Goal: Task Accomplishment & Management: Manage account settings

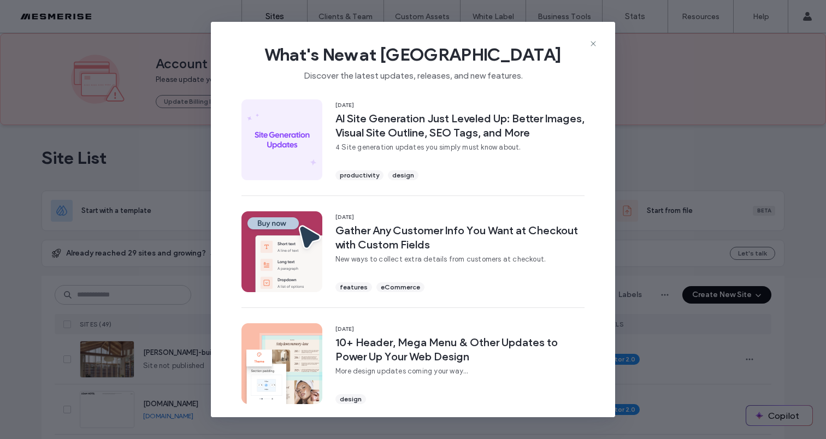
scroll to position [131, 0]
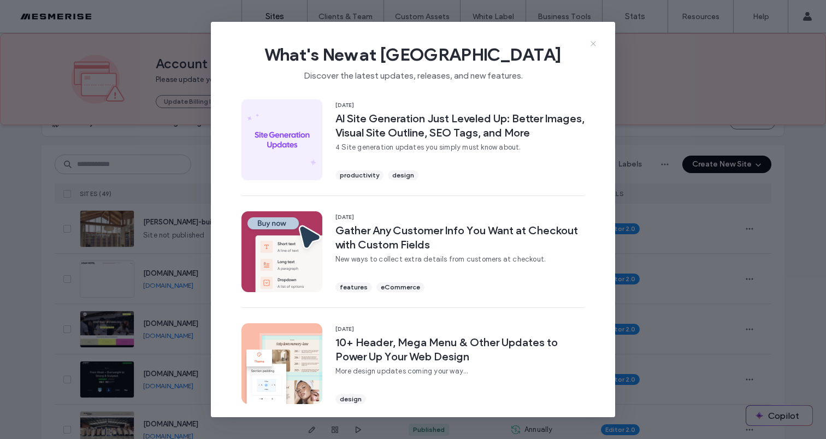
click at [596, 40] on icon at bounding box center [593, 43] width 9 height 9
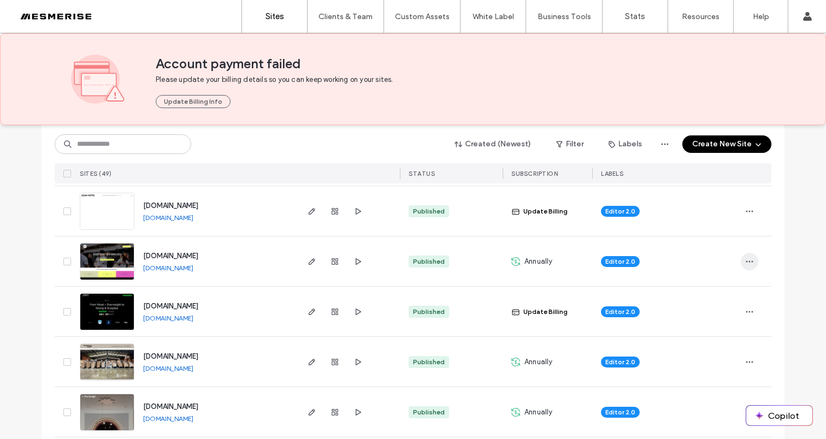
scroll to position [190, 0]
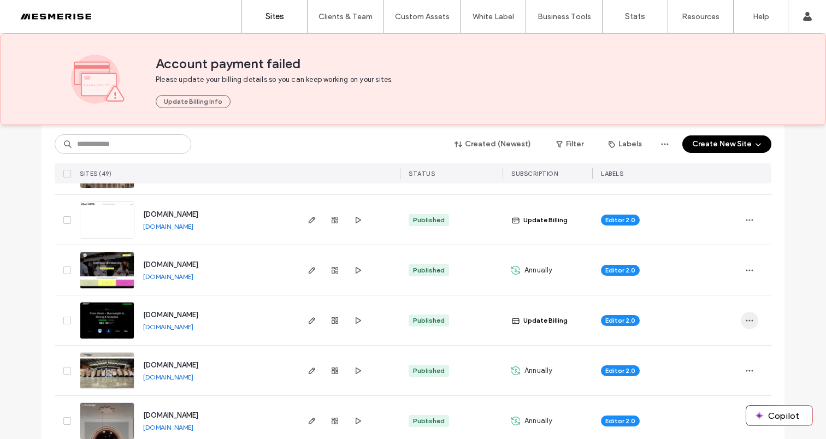
click at [746, 323] on icon "button" at bounding box center [749, 320] width 9 height 9
click at [695, 326] on div "Editor 2.0" at bounding box center [666, 321] width 131 height 24
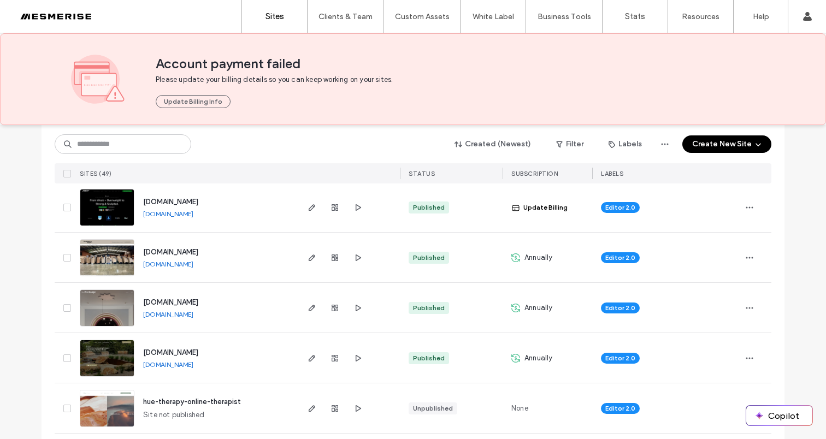
scroll to position [324, 0]
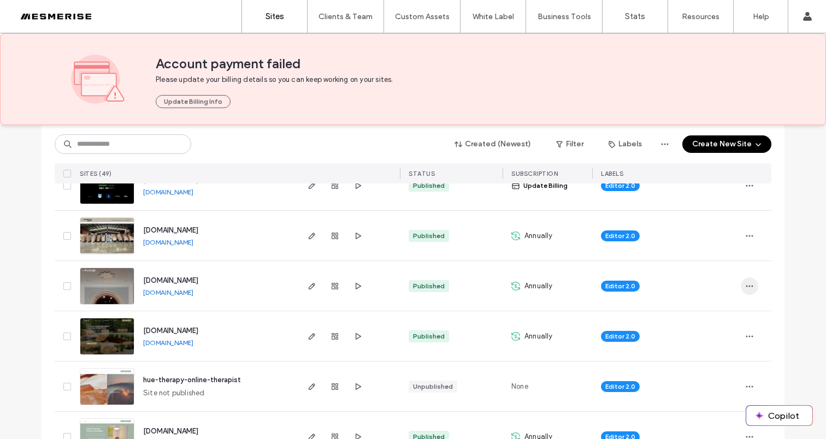
click at [745, 282] on icon "button" at bounding box center [749, 286] width 9 height 9
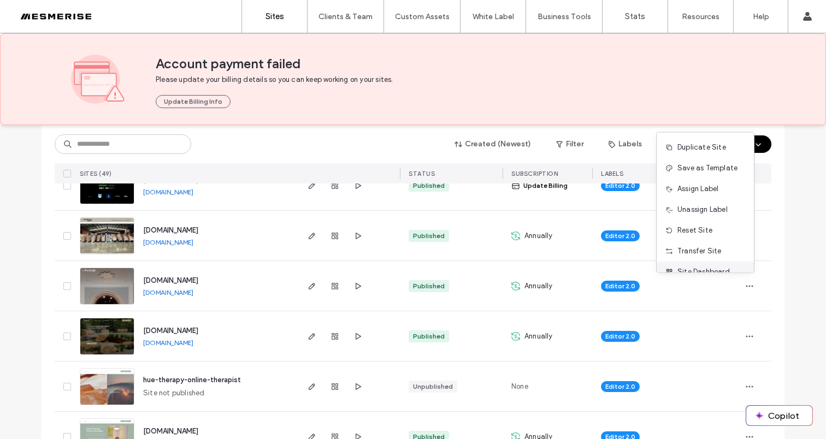
click at [705, 269] on span "Site Dashboard" at bounding box center [703, 272] width 52 height 11
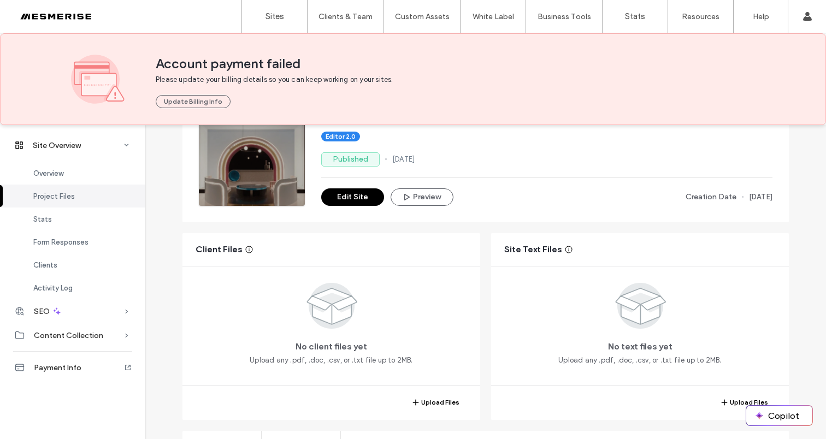
scroll to position [234, 0]
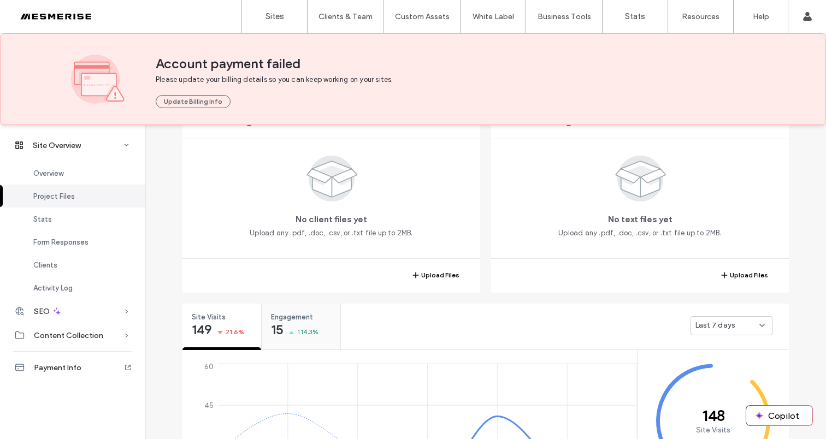
click at [303, 328] on span "114.3%" at bounding box center [307, 332] width 21 height 11
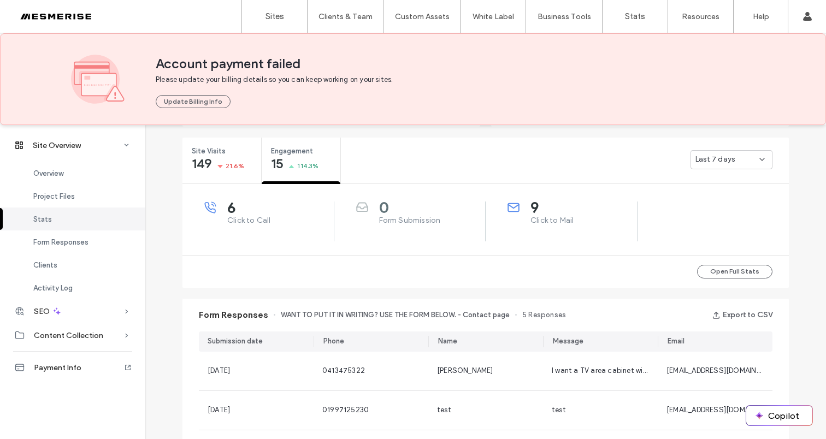
scroll to position [403, 0]
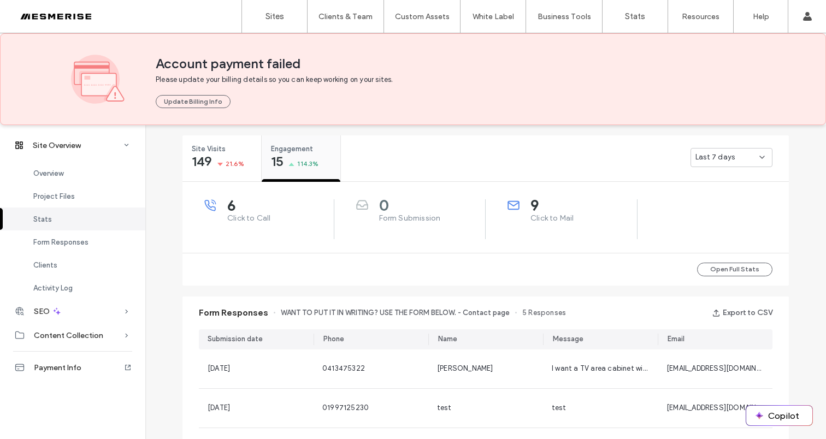
click at [297, 173] on div "Engagement 15 114.3%" at bounding box center [301, 155] width 79 height 41
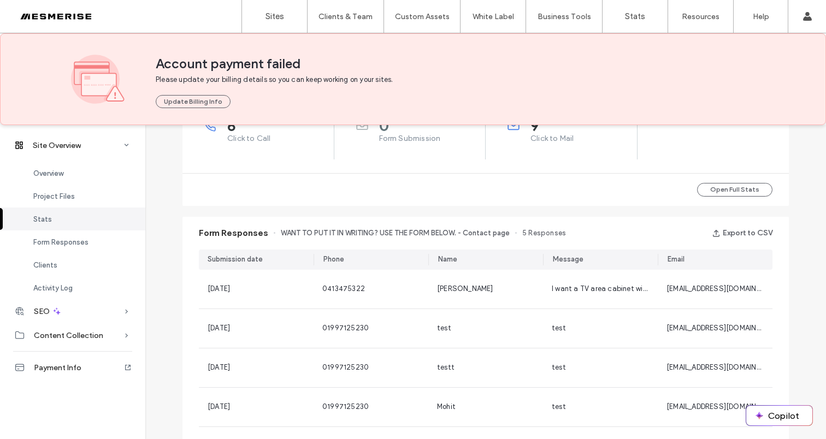
scroll to position [494, 0]
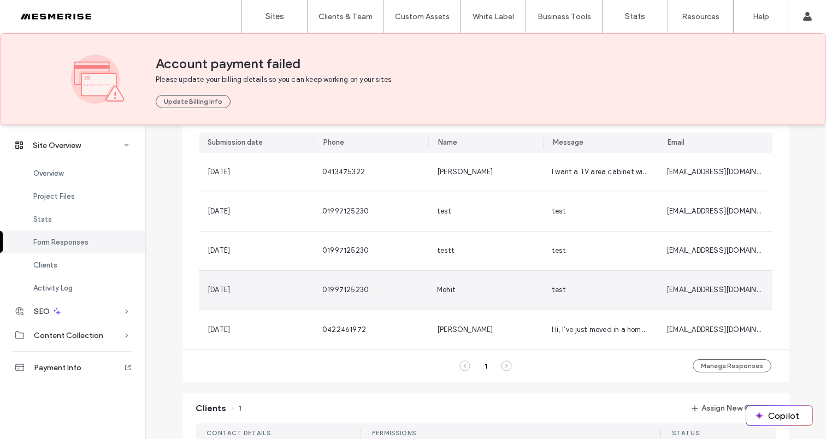
scroll to position [599, 0]
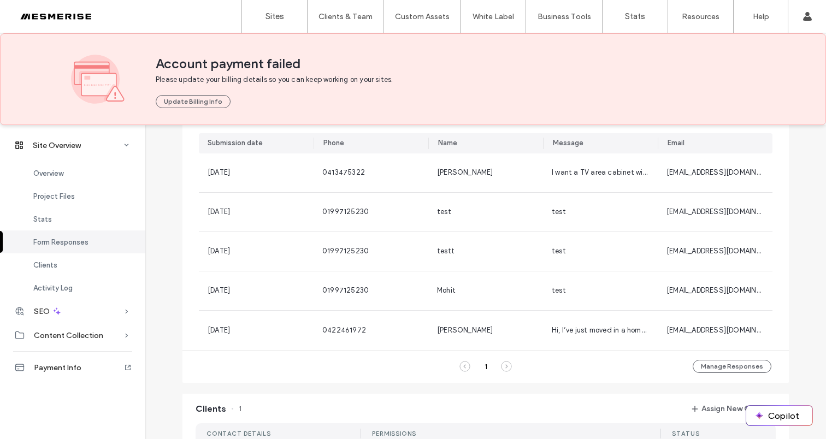
click at [503, 368] on icon at bounding box center [506, 366] width 11 height 11
drag, startPoint x: 458, startPoint y: 369, endPoint x: 511, endPoint y: 368, distance: 53.0
click at [459, 369] on icon at bounding box center [464, 366] width 11 height 11
drag, startPoint x: 531, startPoint y: 366, endPoint x: 535, endPoint y: 358, distance: 8.8
click at [531, 366] on div "1 Manage Responses" at bounding box center [485, 366] width 606 height 33
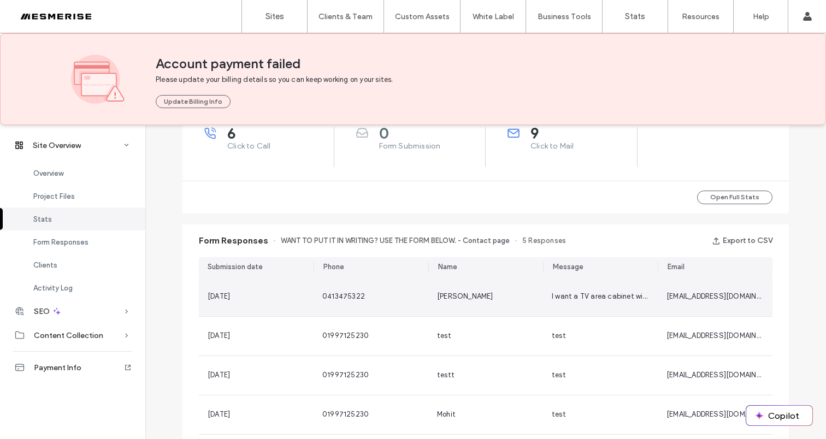
scroll to position [374, 0]
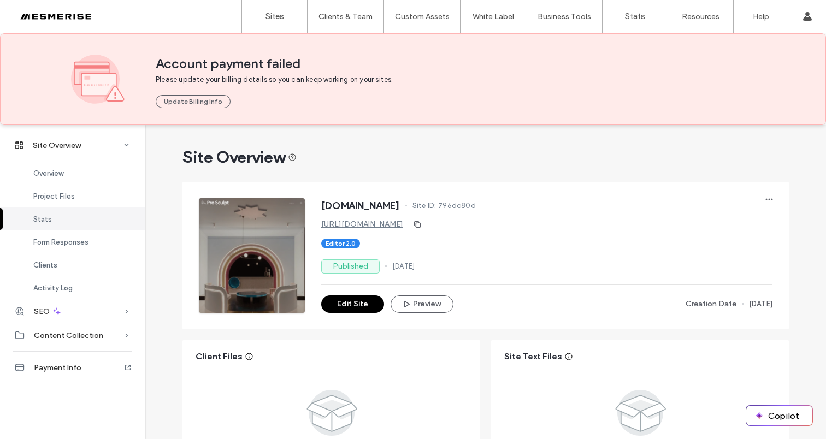
scroll to position [358, 0]
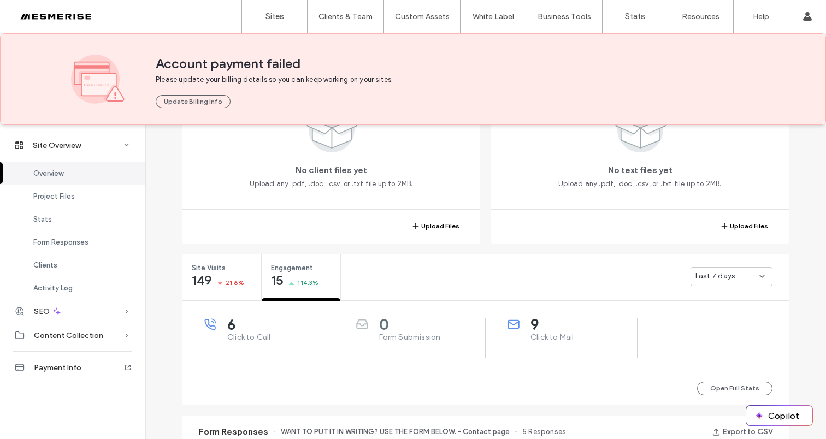
scroll to position [22, 0]
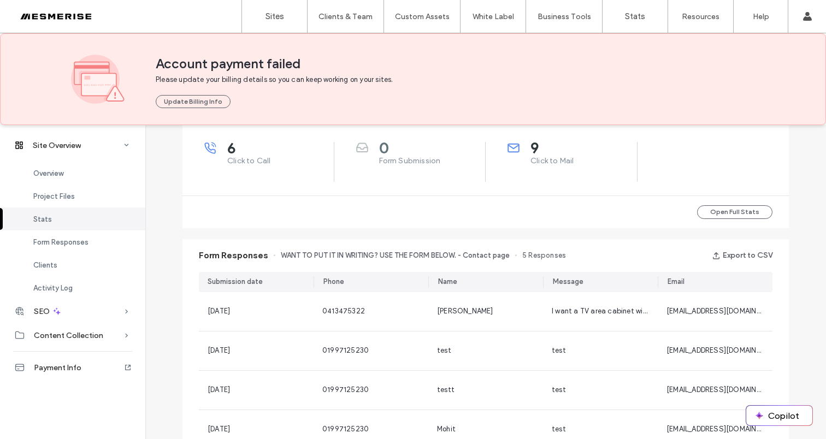
scroll to position [332, 0]
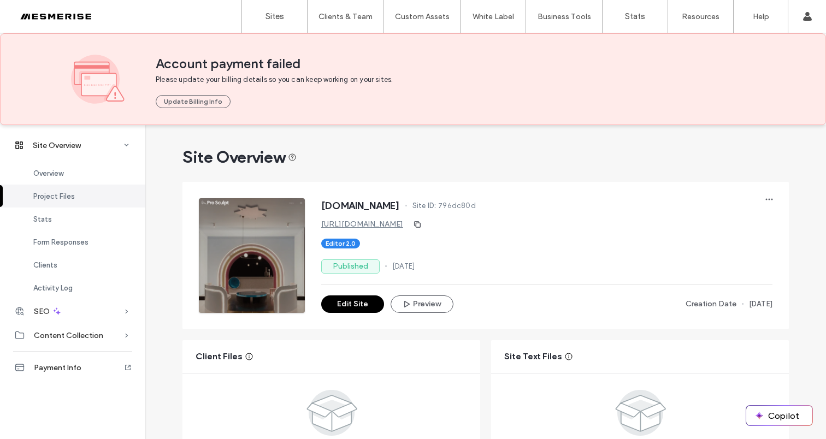
click at [385, 205] on span "[DOMAIN_NAME]" at bounding box center [360, 205] width 79 height 11
click at [389, 203] on span "[DOMAIN_NAME]" at bounding box center [360, 205] width 79 height 11
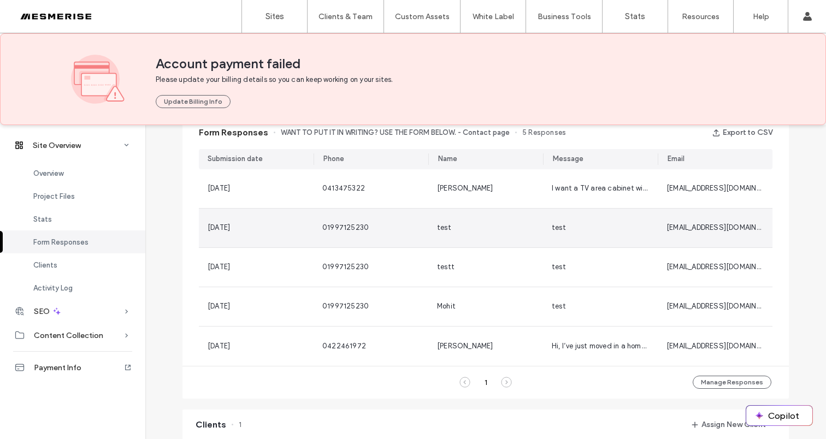
scroll to position [759, 0]
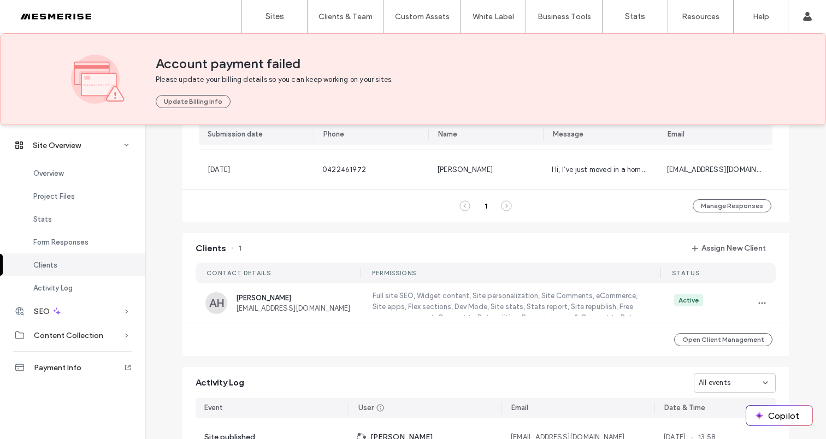
click at [501, 204] on icon at bounding box center [506, 205] width 11 height 11
click at [463, 207] on icon at bounding box center [464, 205] width 11 height 11
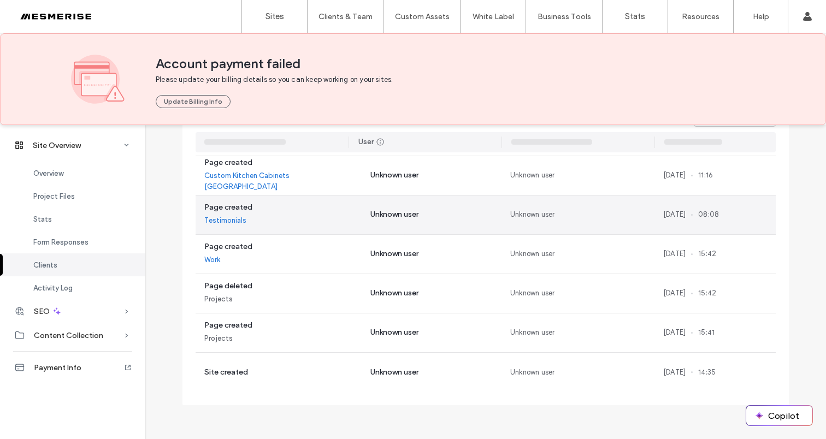
scroll to position [3457, 0]
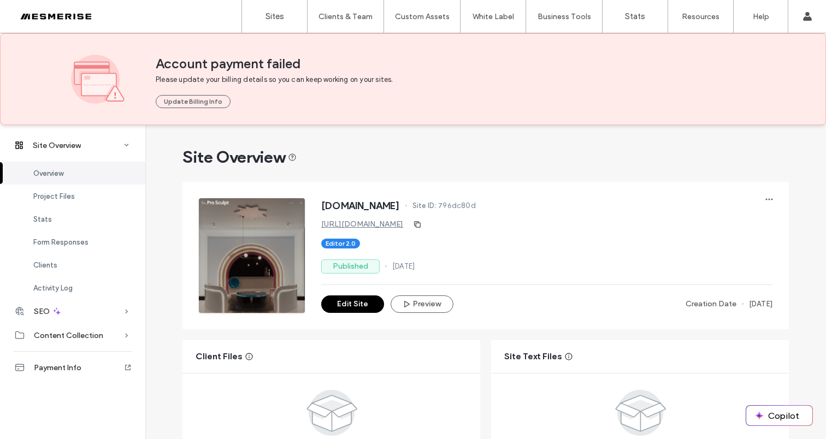
click at [71, 8] on div at bounding box center [70, 16] width 124 height 17
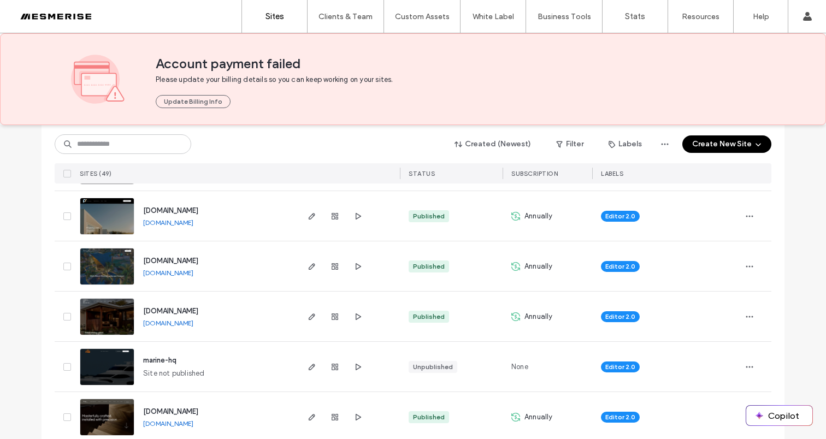
scroll to position [665, 0]
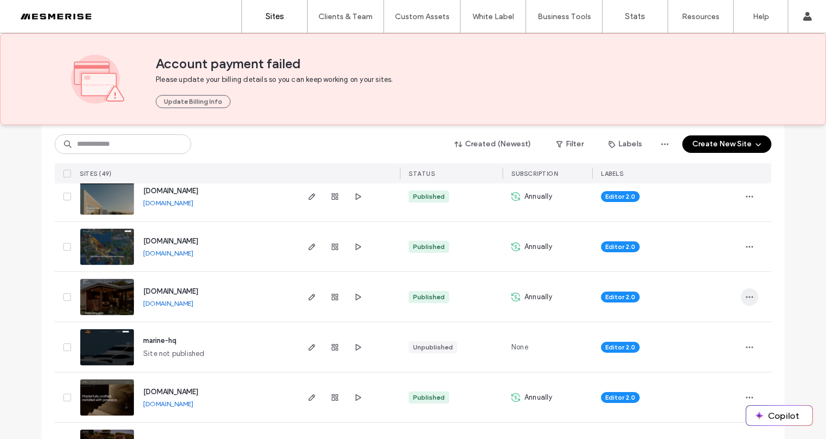
click at [748, 293] on icon "button" at bounding box center [749, 297] width 9 height 9
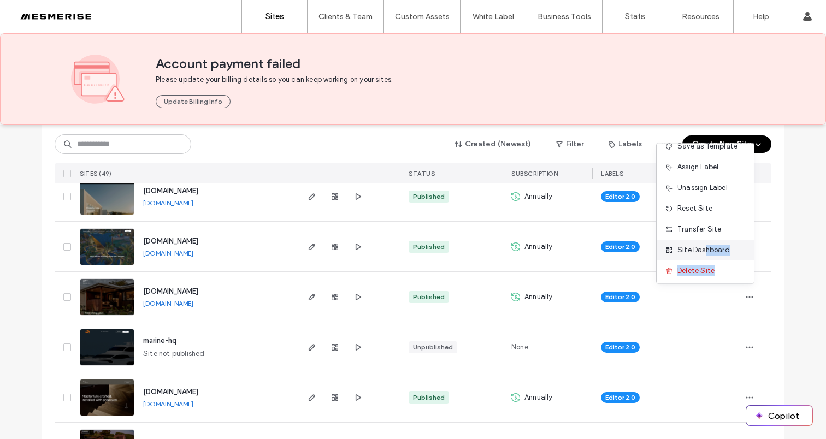
click at [702, 281] on div "Duplicate Site Save as Template Assign Label Unassign Label Reset Site Transfer…" at bounding box center [705, 213] width 98 height 141
click at [703, 239] on div "Site Dashboard" at bounding box center [704, 248] width 97 height 21
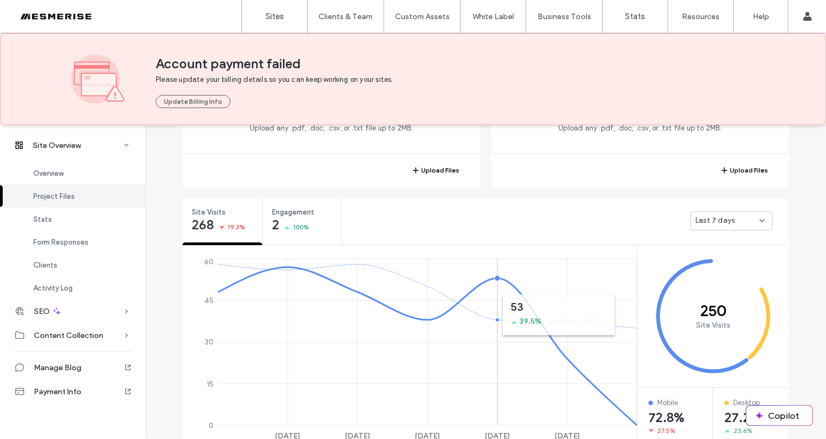
scroll to position [393, 0]
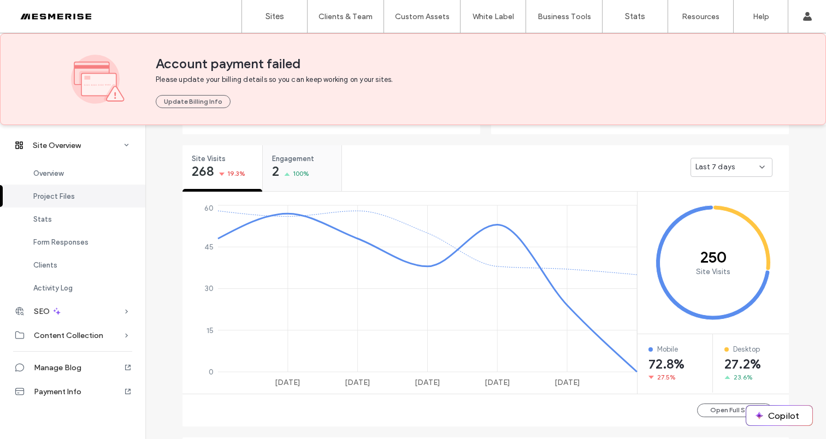
click at [297, 176] on span "100%" at bounding box center [301, 173] width 17 height 11
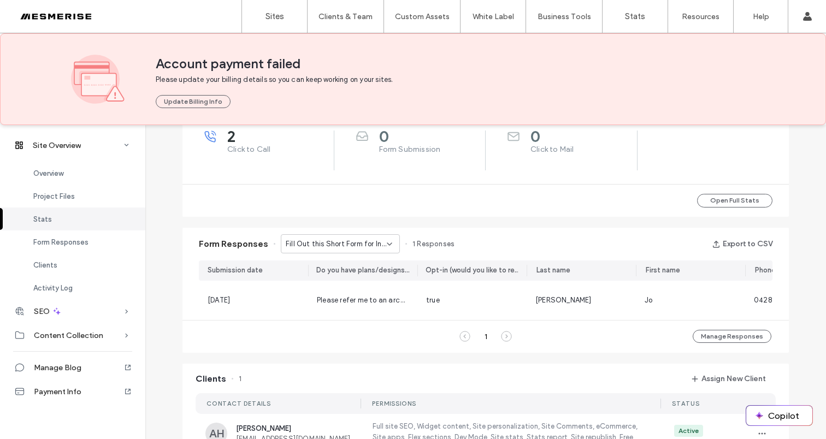
scroll to position [565, 0]
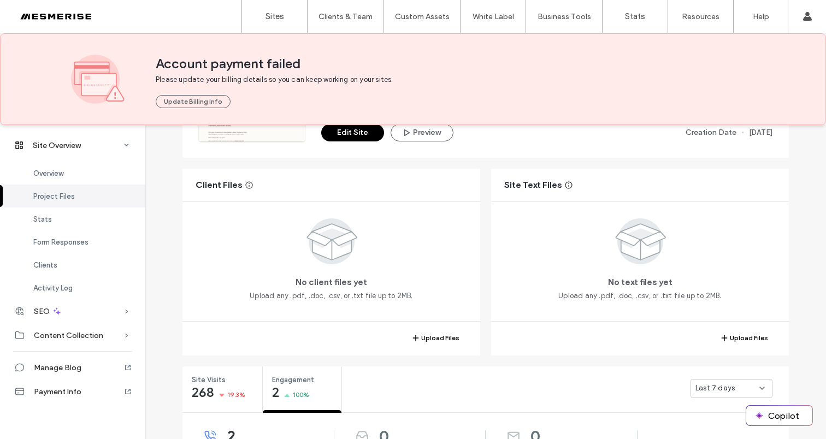
scroll to position [252, 0]
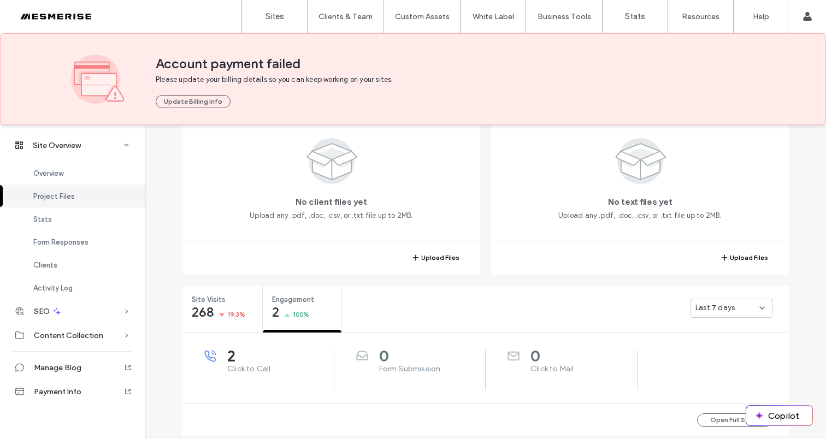
scroll to position [488, 0]
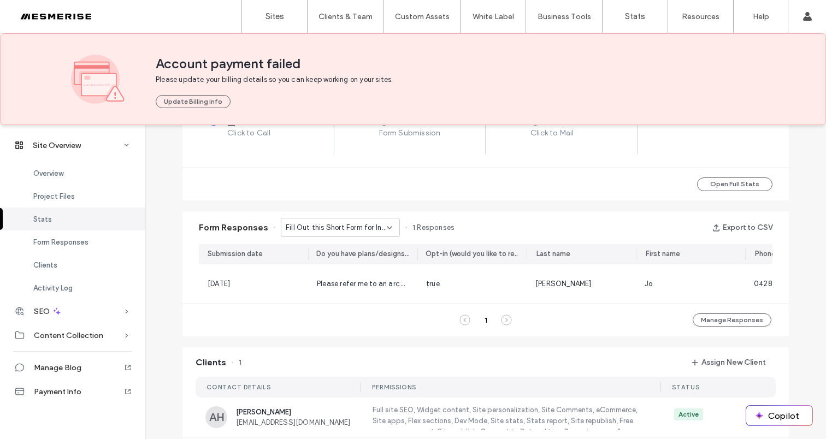
click at [348, 228] on span "Fill Out this Short Form for Instant Access to the Ultimate Guide to Custom Bui…" at bounding box center [336, 227] width 101 height 11
click at [359, 265] on span "Don’t Just Dream It, Build It - Connect page" at bounding box center [332, 266] width 105 height 11
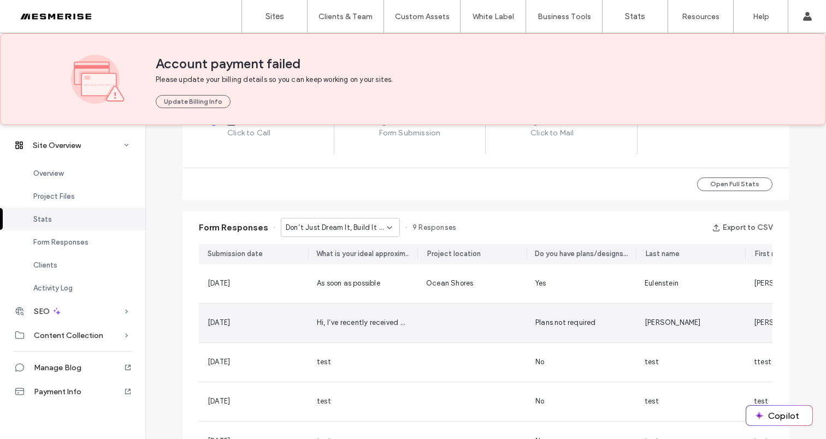
scroll to position [503, 0]
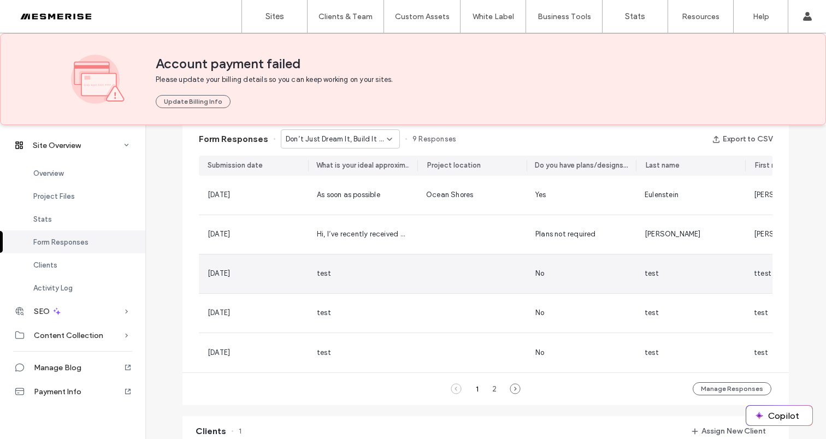
scroll to position [100, 0]
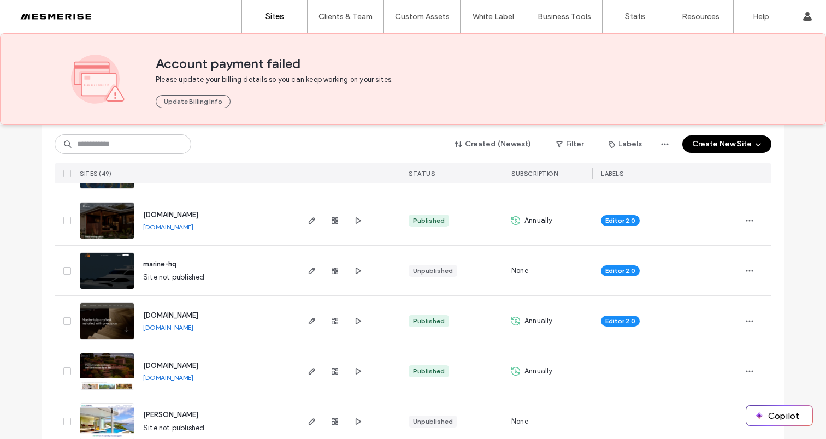
scroll to position [737, 0]
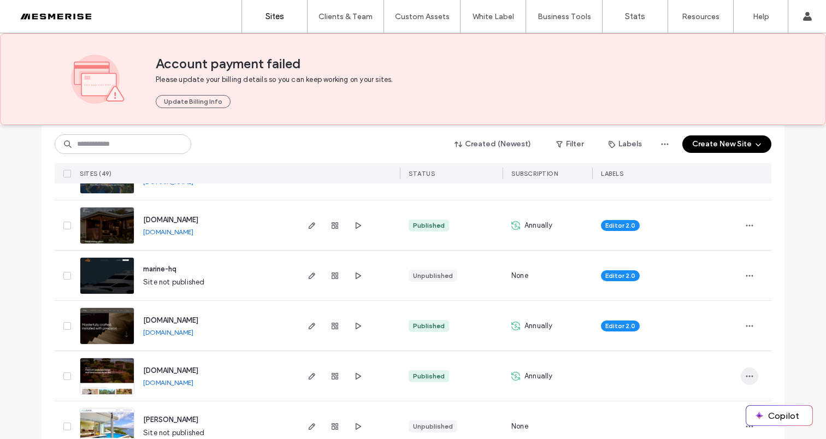
click at [741, 375] on span "button" at bounding box center [749, 376] width 17 height 17
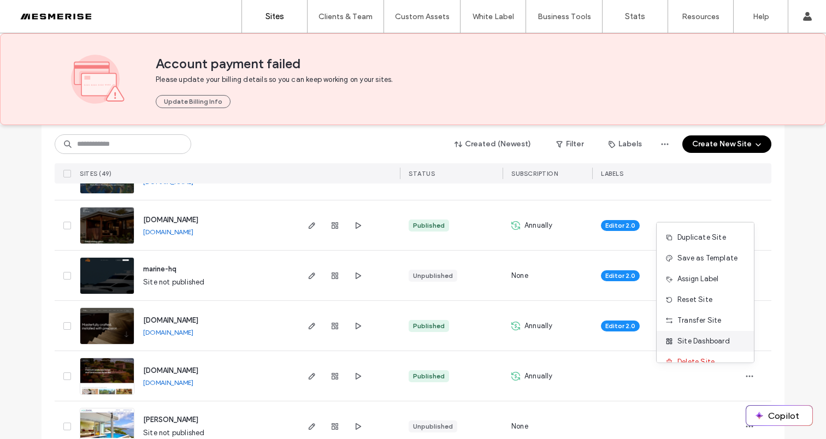
click at [719, 347] on div "Site Dashboard" at bounding box center [704, 341] width 97 height 21
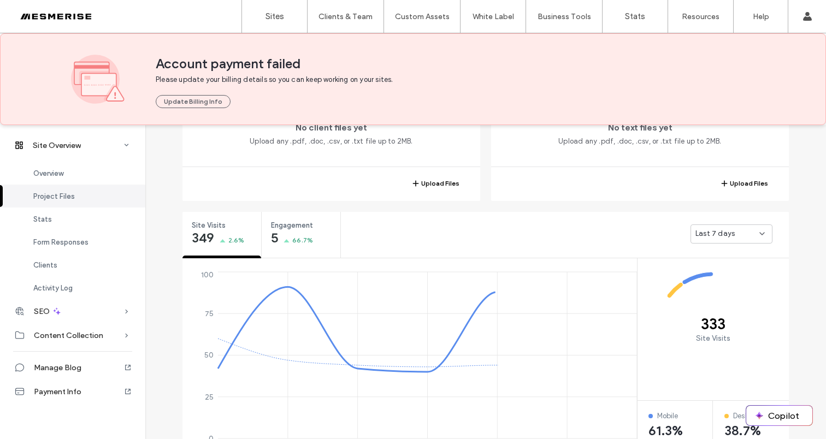
scroll to position [339, 0]
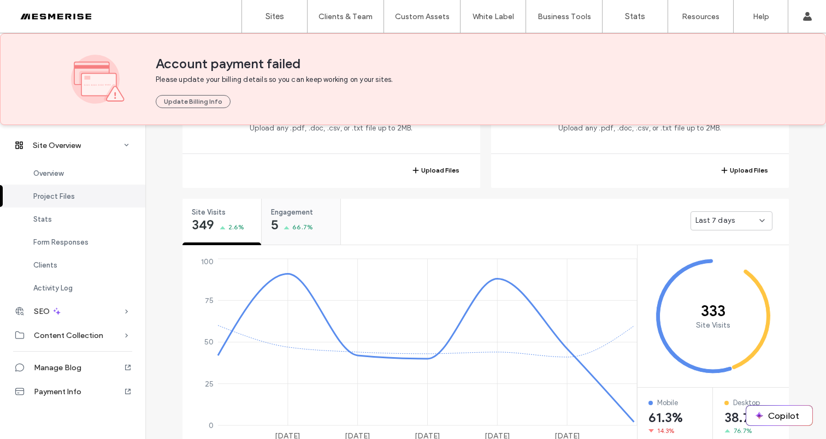
click at [312, 222] on div "Engagement 5 66.7%" at bounding box center [301, 219] width 79 height 41
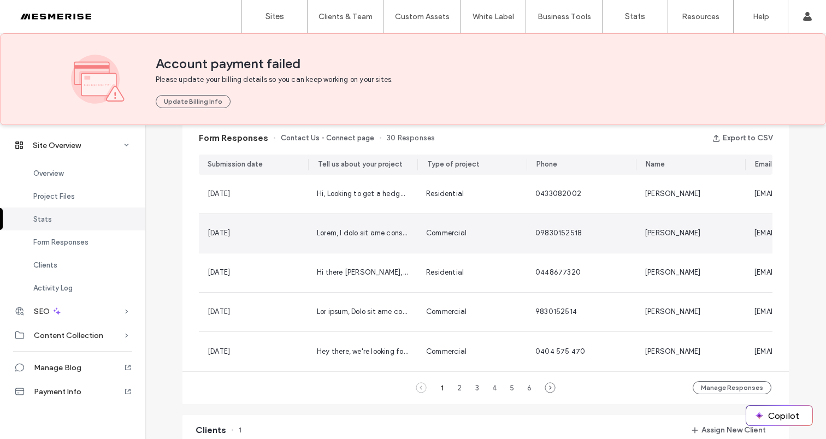
scroll to position [565, 0]
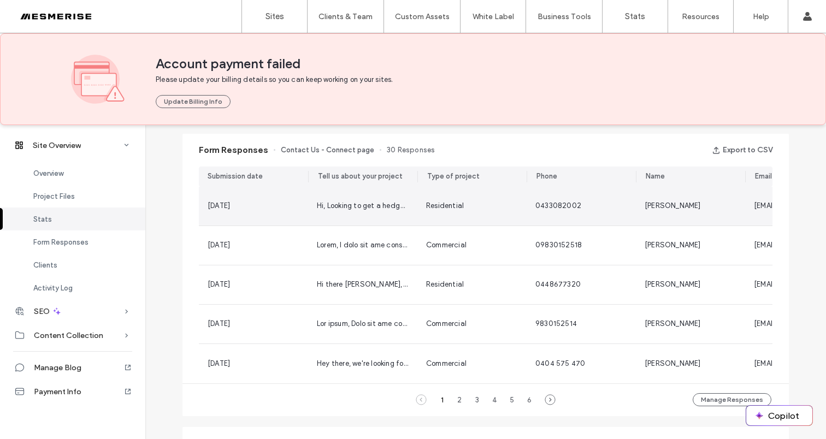
click at [527, 209] on div "0433082002" at bounding box center [581, 206] width 109 height 39
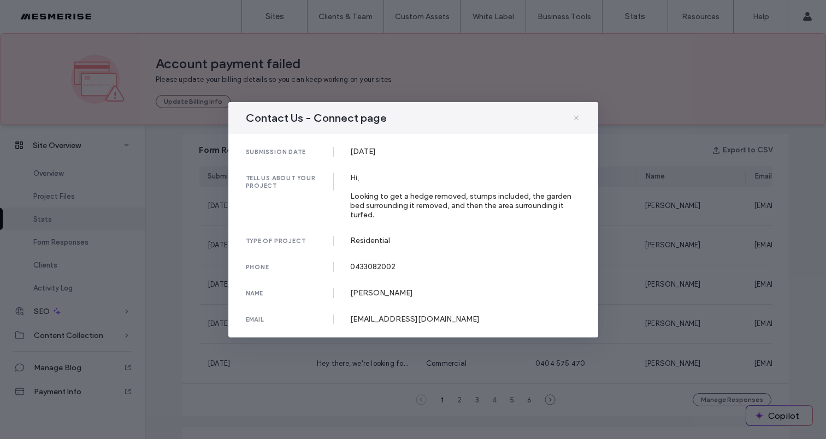
click at [577, 119] on icon at bounding box center [576, 118] width 9 height 9
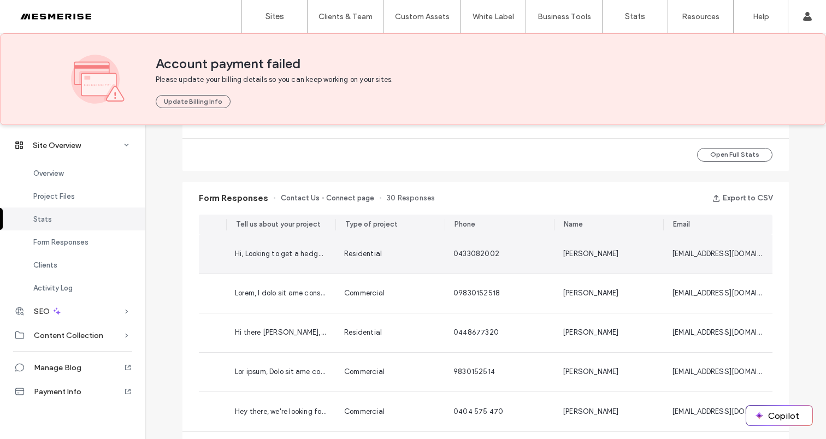
scroll to position [0, 0]
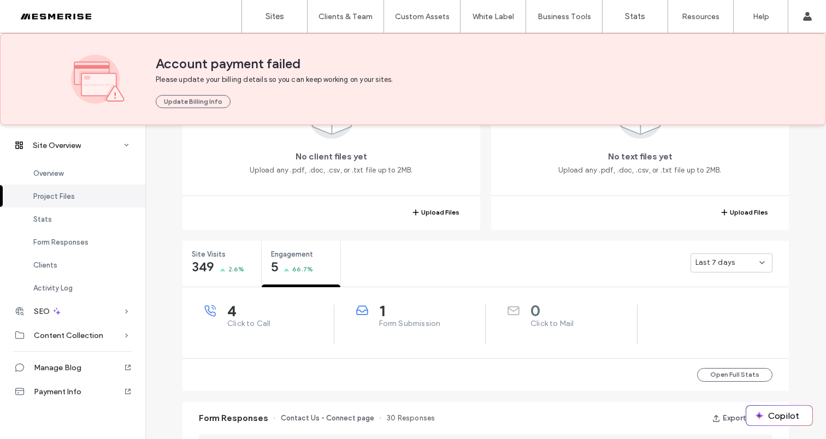
scroll to position [92, 0]
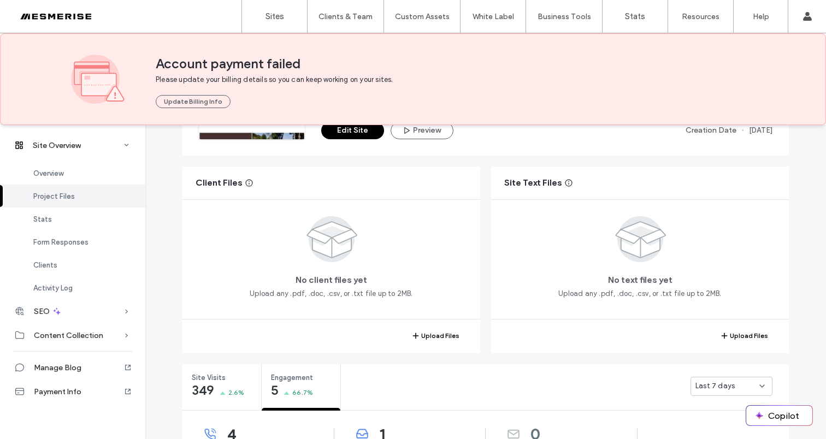
scroll to position [239, 0]
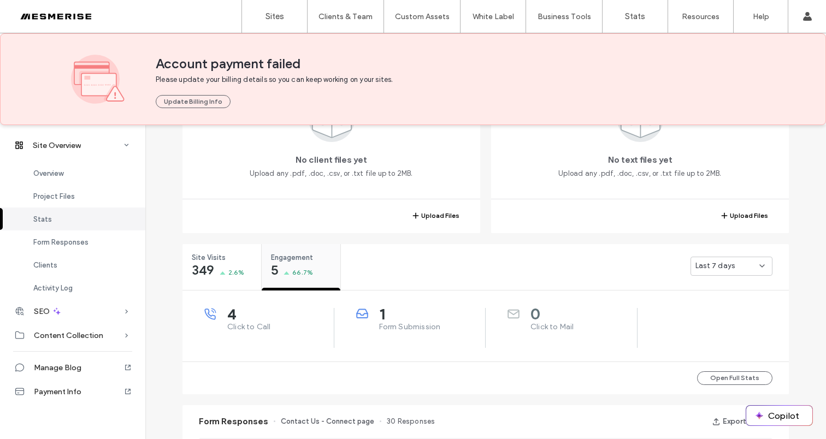
scroll to position [362, 0]
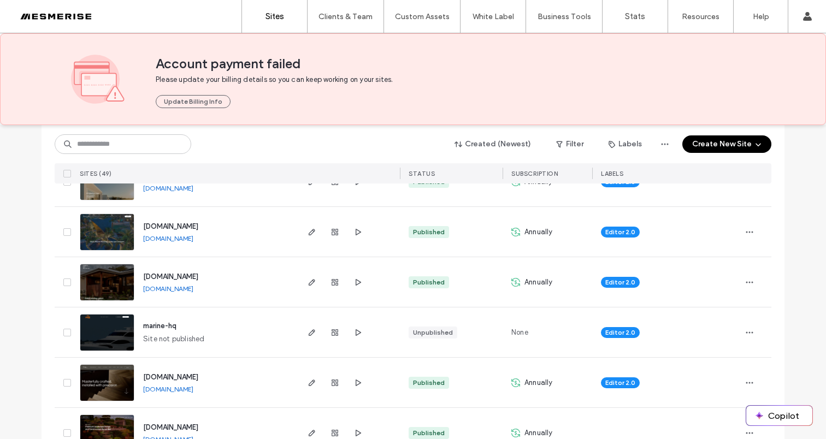
scroll to position [711, 0]
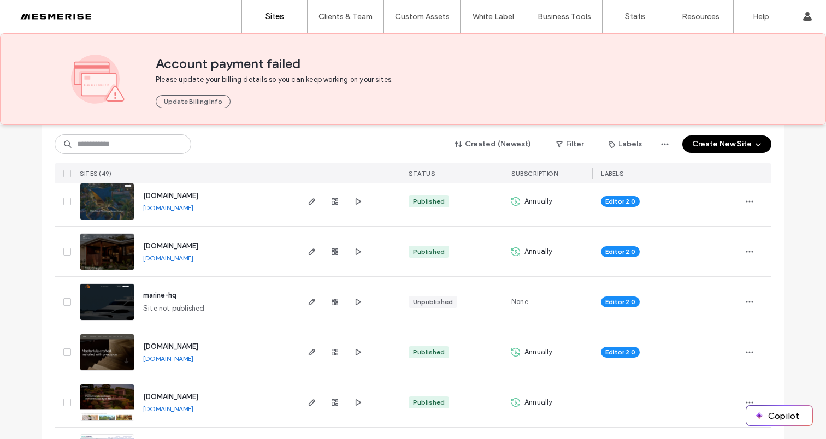
click at [531, 351] on span "Annually" at bounding box center [538, 352] width 28 height 11
click at [539, 401] on span "Annually" at bounding box center [538, 402] width 28 height 11
click at [527, 350] on span "Annually" at bounding box center [538, 352] width 28 height 11
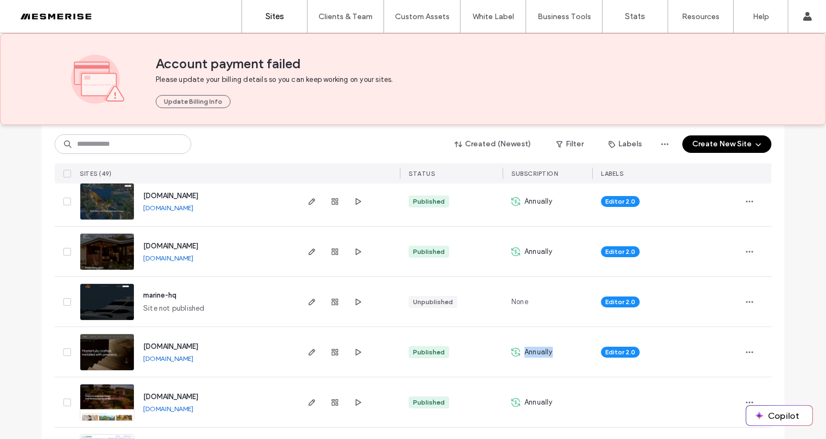
click at [527, 350] on span "Annually" at bounding box center [538, 352] width 28 height 11
click at [531, 403] on span "Annually" at bounding box center [538, 402] width 28 height 11
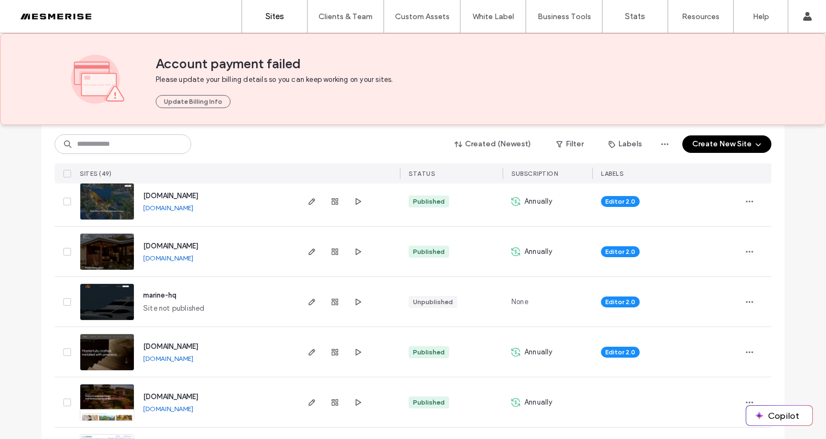
click at [529, 348] on span "Annually" at bounding box center [538, 352] width 28 height 11
click at [536, 404] on span "Annually" at bounding box center [538, 402] width 28 height 11
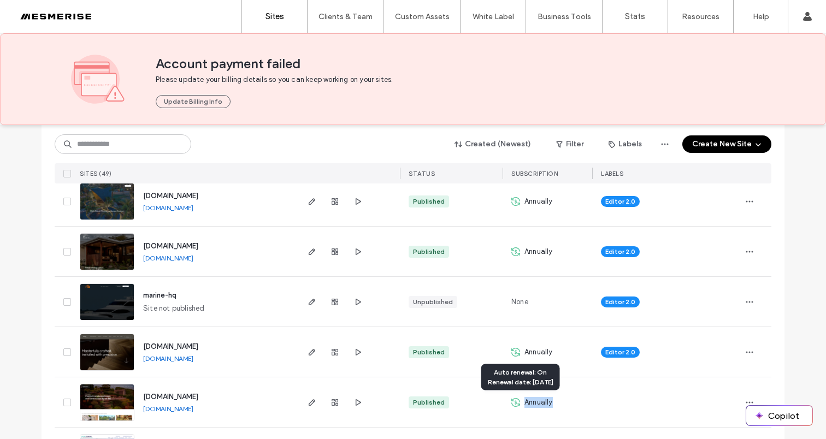
click at [536, 404] on span "Annually" at bounding box center [538, 402] width 28 height 11
click at [530, 353] on span "Annually" at bounding box center [538, 352] width 28 height 11
click at [528, 400] on span "Annually" at bounding box center [538, 402] width 28 height 11
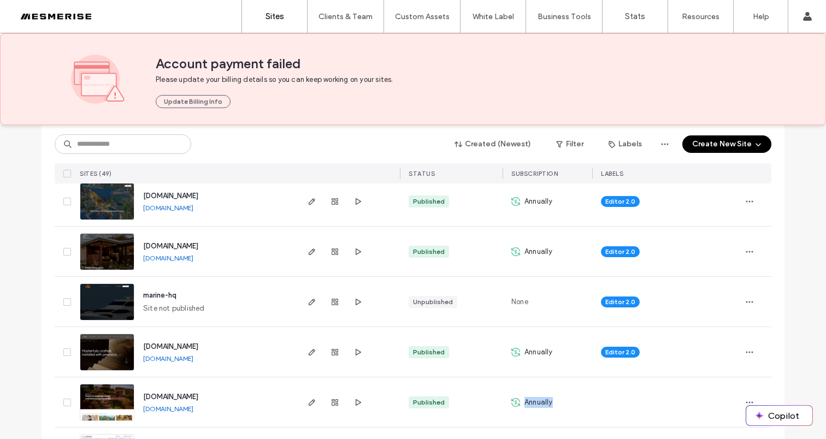
click at [528, 400] on span "Annually" at bounding box center [538, 402] width 28 height 11
click at [533, 354] on span "Annually" at bounding box center [538, 352] width 28 height 11
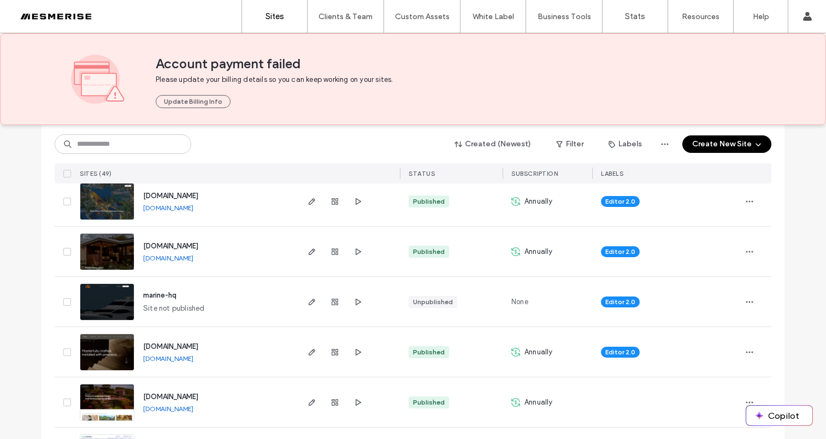
click at [529, 405] on span "Annually" at bounding box center [538, 402] width 28 height 11
click at [528, 351] on span "Annually" at bounding box center [538, 352] width 28 height 11
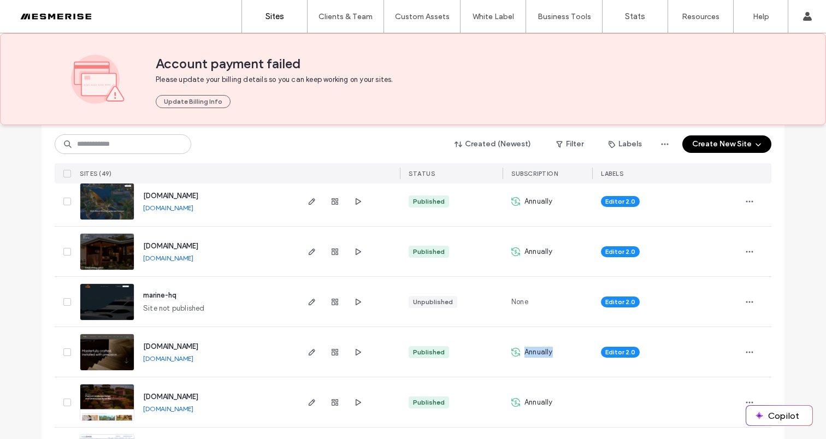
click at [528, 351] on span "Annually" at bounding box center [538, 352] width 28 height 11
click at [529, 401] on span "Annually" at bounding box center [538, 402] width 28 height 11
click at [528, 353] on span "Annually" at bounding box center [538, 352] width 28 height 11
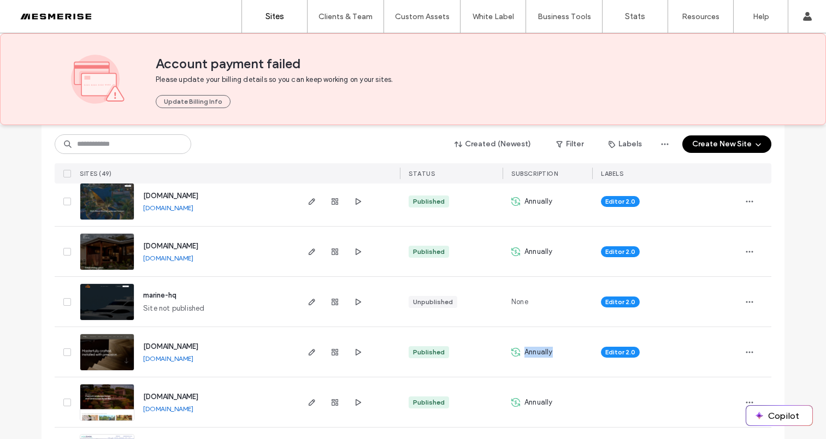
click at [528, 353] on span "Annually" at bounding box center [538, 352] width 28 height 11
click at [527, 406] on span "Annually" at bounding box center [538, 402] width 28 height 11
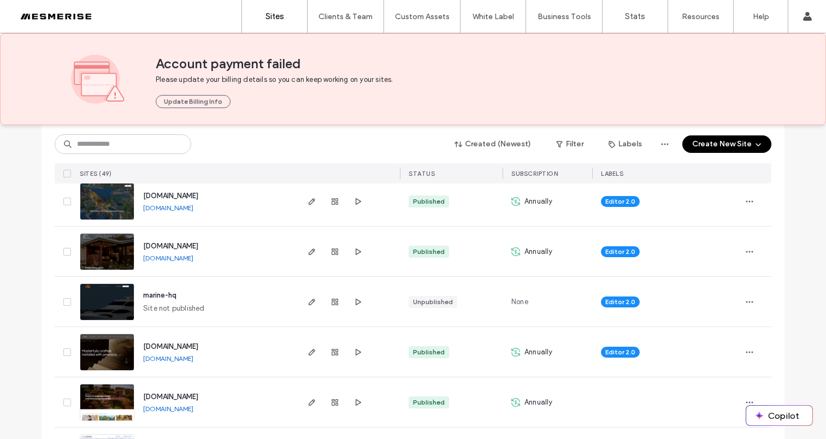
click at [525, 351] on span "Annually" at bounding box center [538, 352] width 28 height 11
click at [529, 399] on span "Annually" at bounding box center [538, 402] width 28 height 11
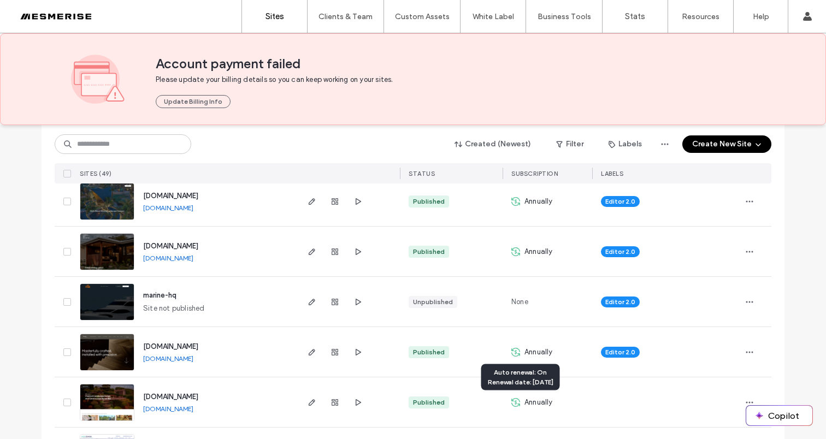
click at [529, 352] on span "Annually" at bounding box center [538, 352] width 28 height 11
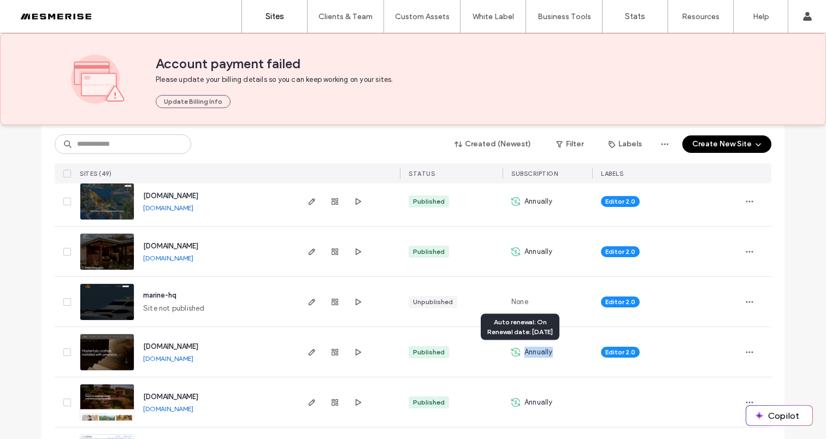
click at [529, 352] on span "Annually" at bounding box center [538, 352] width 28 height 11
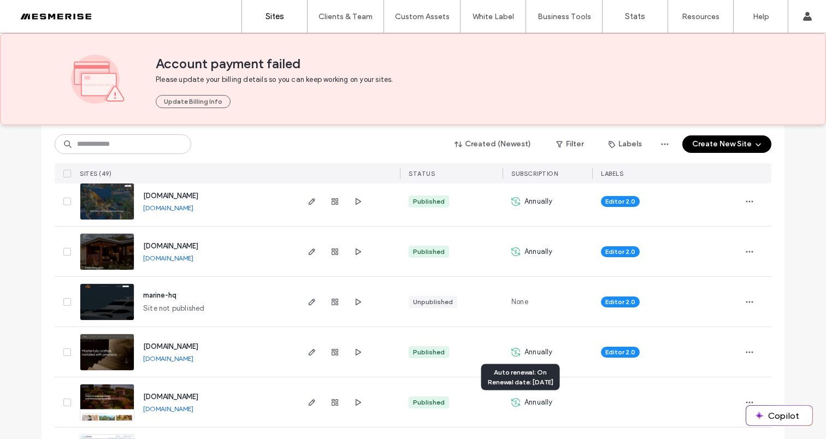
click at [532, 404] on span "Annually" at bounding box center [538, 402] width 28 height 11
click at [529, 351] on span "Annually" at bounding box center [538, 352] width 28 height 11
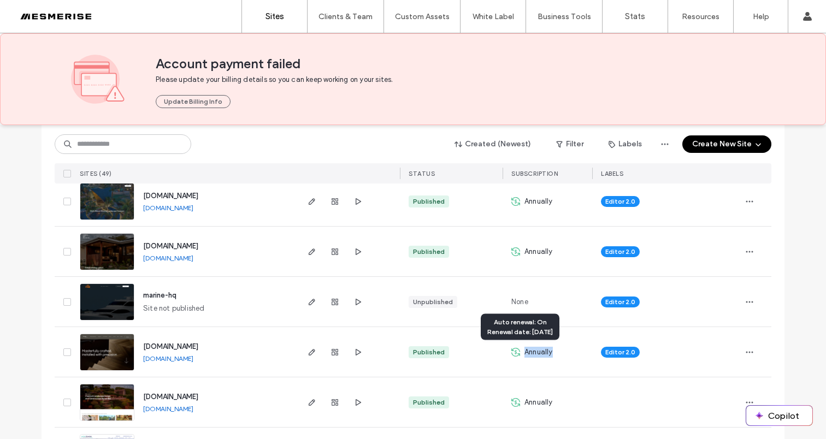
click at [529, 351] on span "Annually" at bounding box center [538, 352] width 28 height 11
click at [528, 403] on span "Annually" at bounding box center [538, 402] width 28 height 11
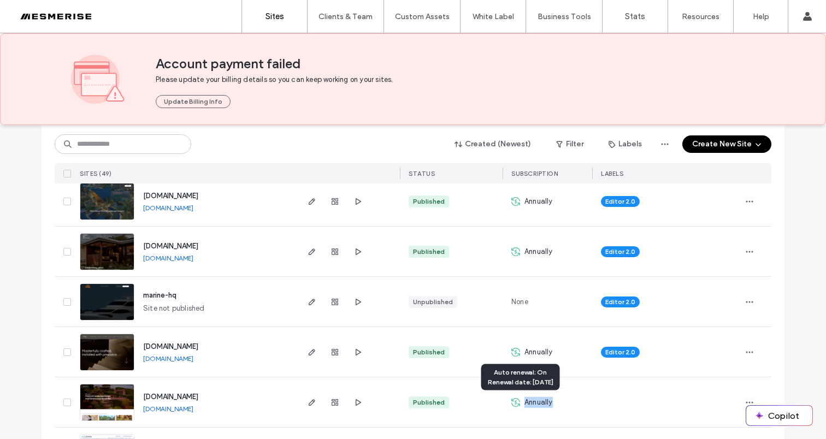
click at [528, 403] on span "Annually" at bounding box center [538, 402] width 28 height 11
click at [528, 358] on div "Annually" at bounding box center [547, 352] width 90 height 50
click at [530, 352] on span "Annually" at bounding box center [538, 352] width 28 height 11
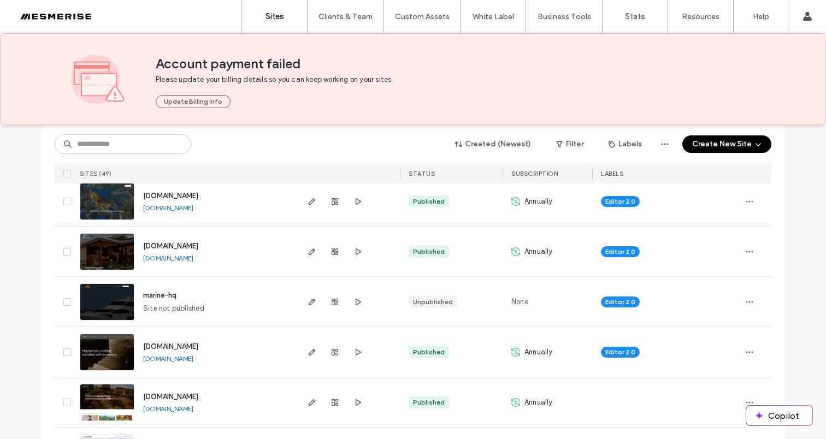
click at [524, 399] on span "Annually" at bounding box center [538, 402] width 28 height 11
click at [525, 358] on div "Annually" at bounding box center [547, 352] width 90 height 50
click at [527, 355] on span "Annually" at bounding box center [538, 352] width 28 height 11
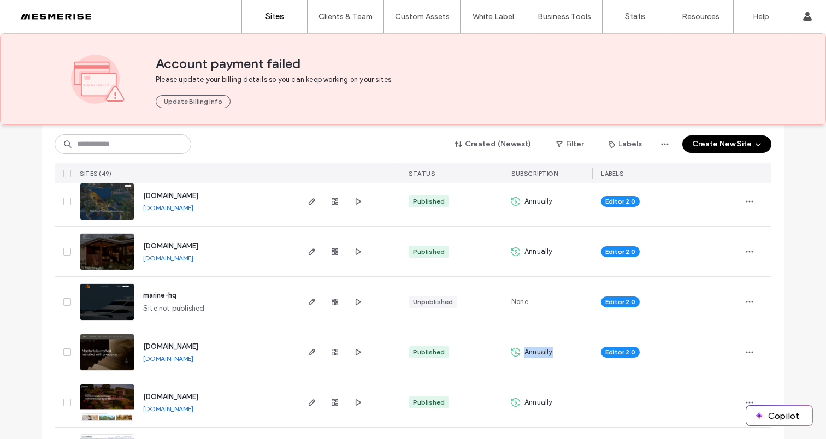
click at [527, 355] on span "Annually" at bounding box center [538, 352] width 28 height 11
click at [528, 407] on span "Annually" at bounding box center [538, 402] width 28 height 11
click at [529, 356] on span "Annually" at bounding box center [538, 352] width 28 height 11
click at [529, 355] on span "Annually" at bounding box center [538, 352] width 28 height 11
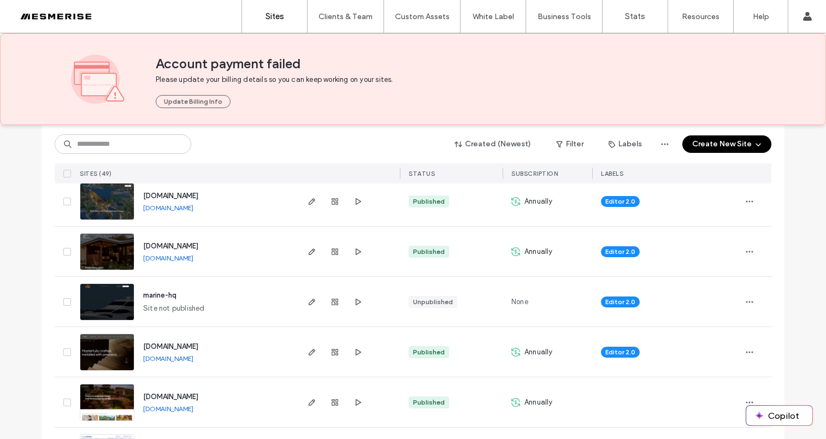
click at [528, 401] on span "Annually" at bounding box center [538, 402] width 28 height 11
click at [533, 348] on span "Annually" at bounding box center [538, 352] width 28 height 11
click at [492, 358] on div "Published" at bounding box center [451, 352] width 103 height 50
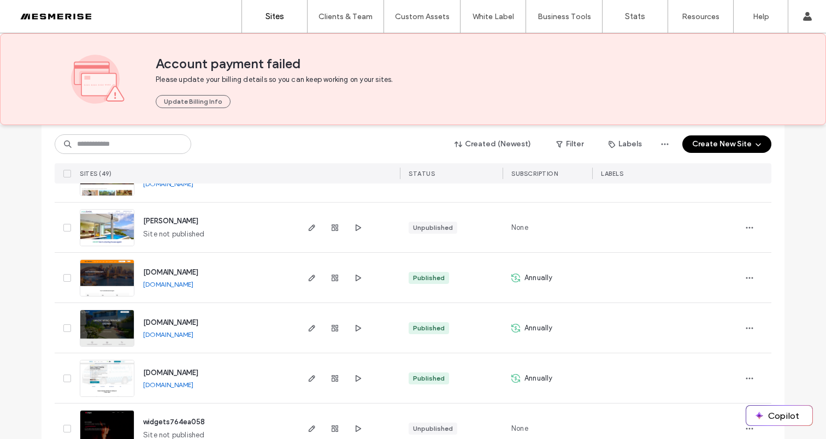
scroll to position [949, 0]
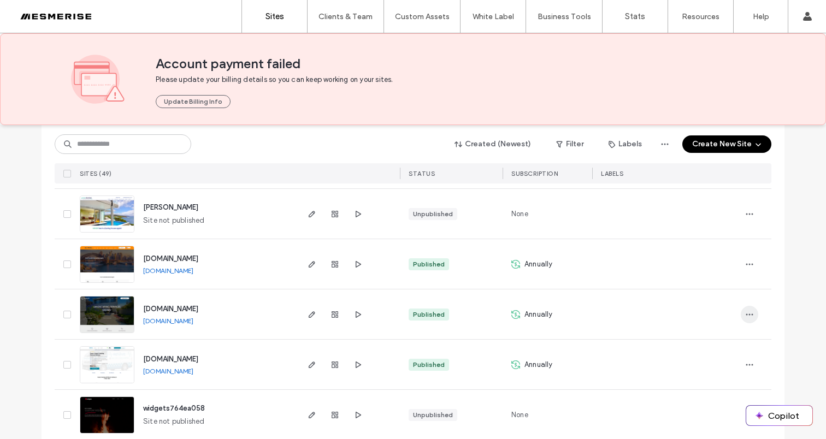
click at [748, 311] on icon "button" at bounding box center [749, 314] width 9 height 9
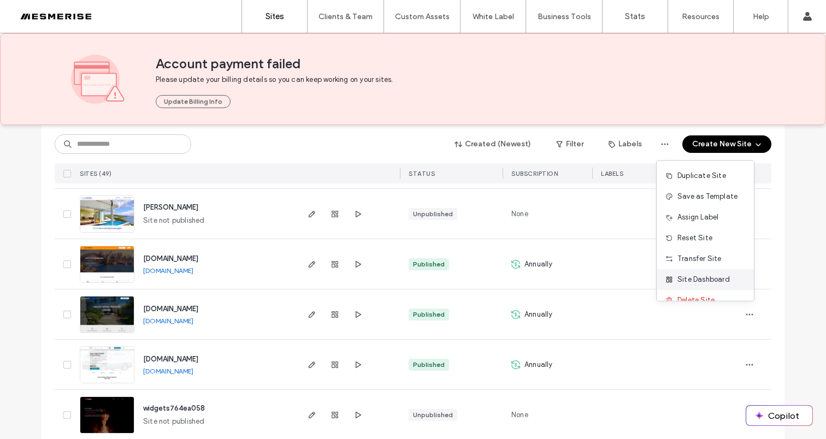
click at [721, 285] on div "Site Dashboard" at bounding box center [704, 279] width 97 height 21
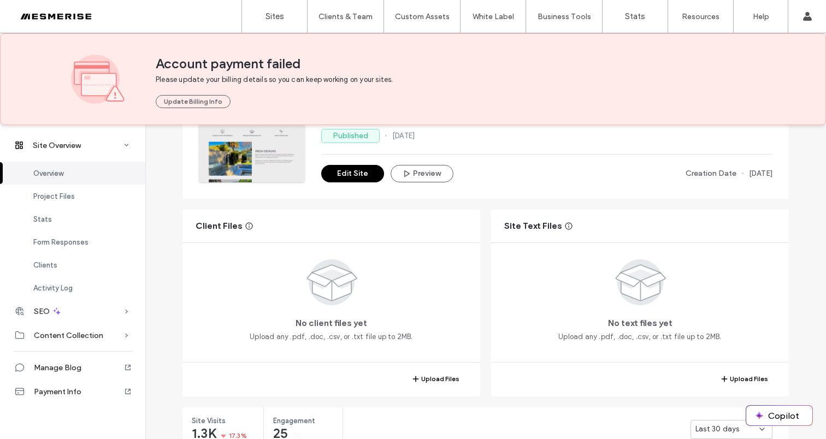
scroll to position [376, 0]
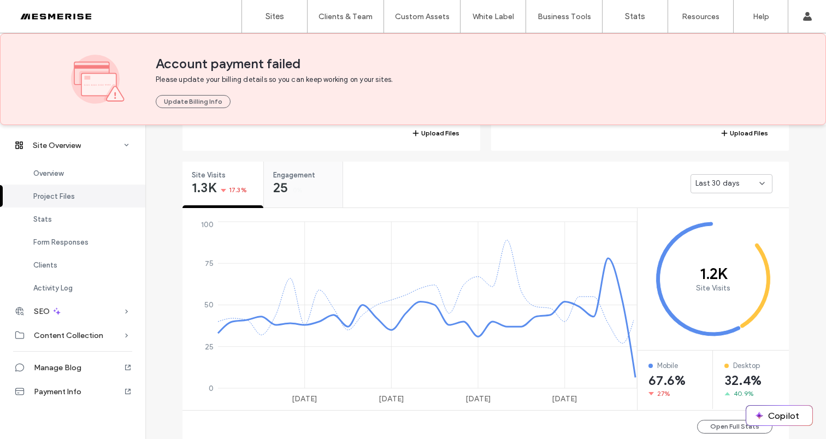
click at [291, 197] on div "Engagement 25 0%" at bounding box center [303, 182] width 79 height 41
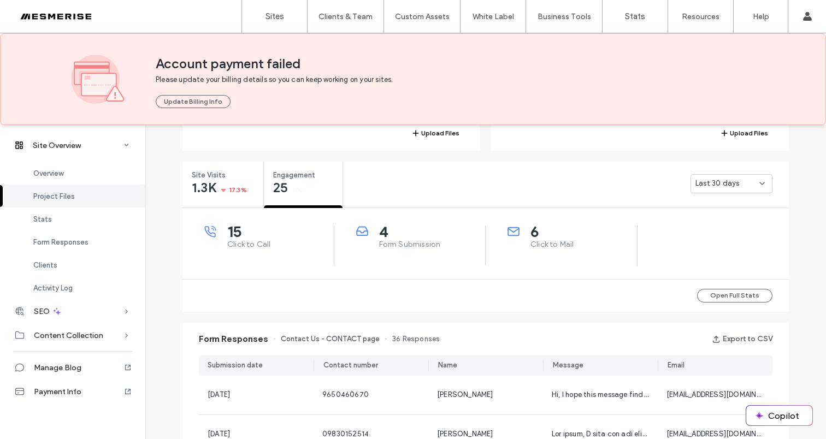
click at [742, 190] on div "Last 30 days" at bounding box center [731, 183] width 82 height 19
click at [720, 229] on div "Last 7 days" at bounding box center [727, 221] width 81 height 19
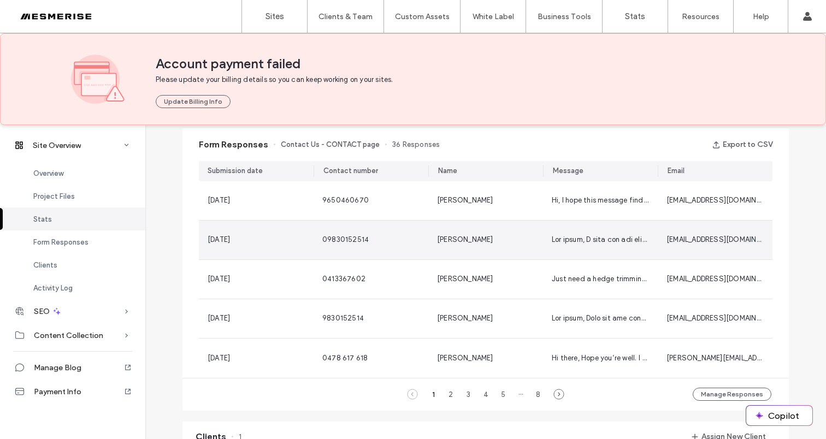
scroll to position [553, 0]
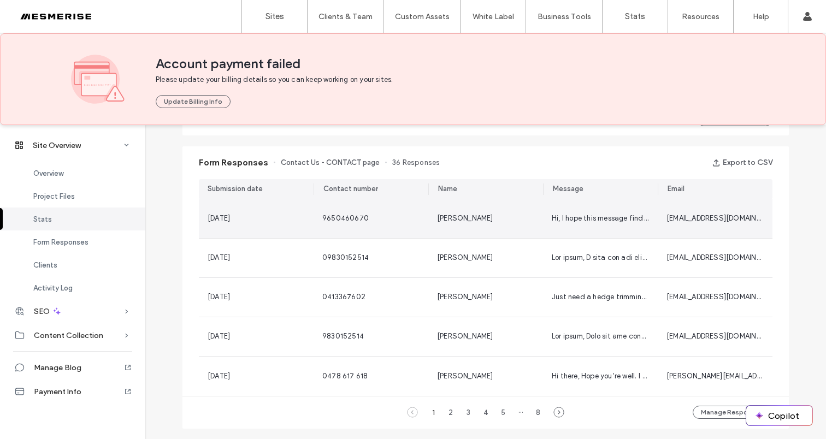
click at [402, 218] on div "9650460670" at bounding box center [370, 218] width 97 height 11
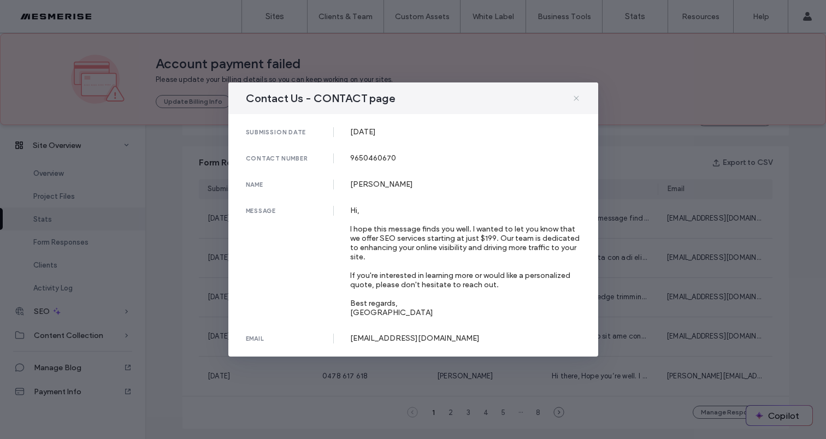
click at [578, 100] on icon at bounding box center [576, 98] width 9 height 9
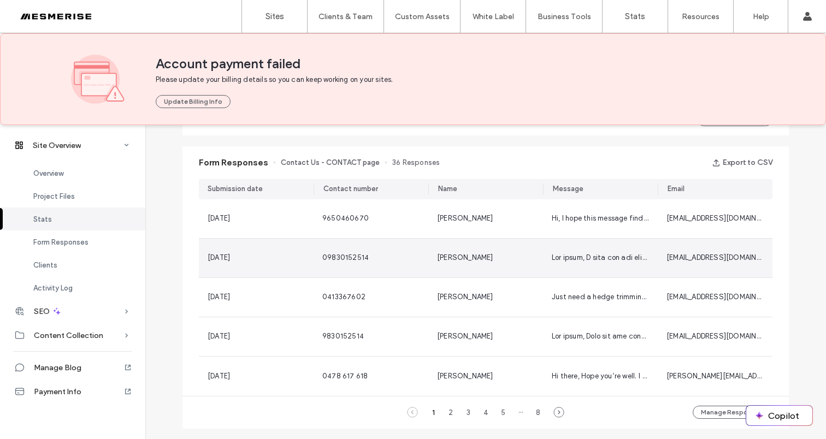
click at [269, 260] on div "12 Aug, 2025" at bounding box center [256, 257] width 97 height 11
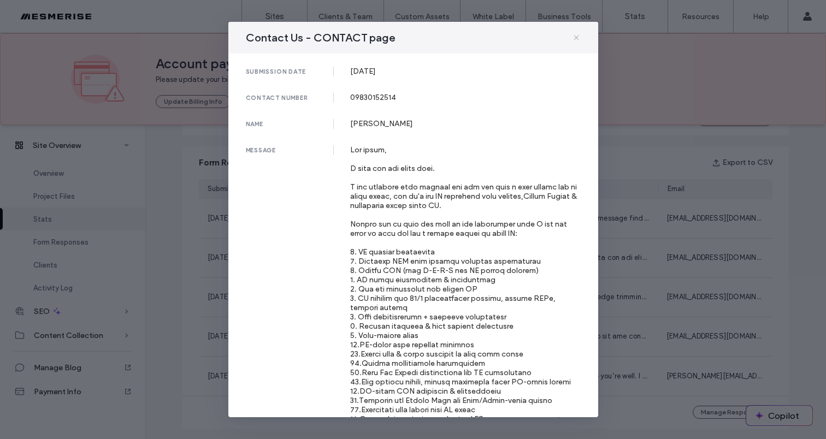
click at [579, 37] on icon at bounding box center [576, 37] width 9 height 9
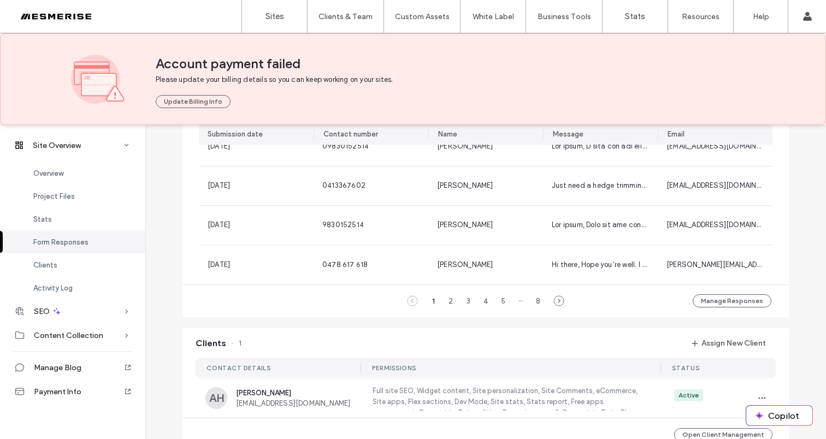
scroll to position [566, 0]
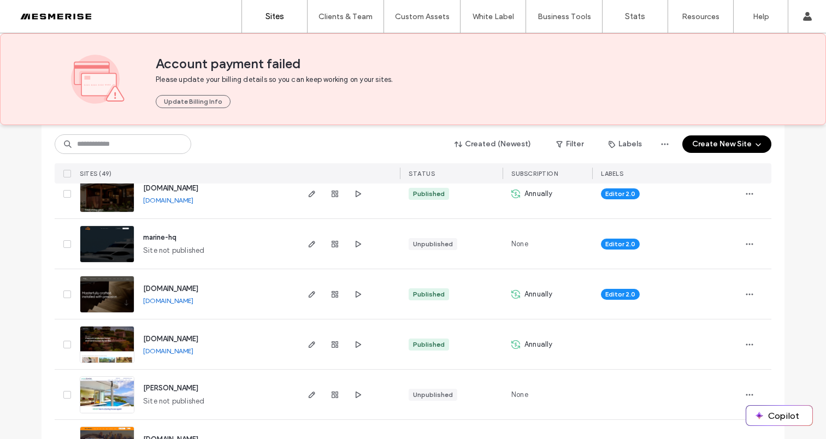
scroll to position [776, 0]
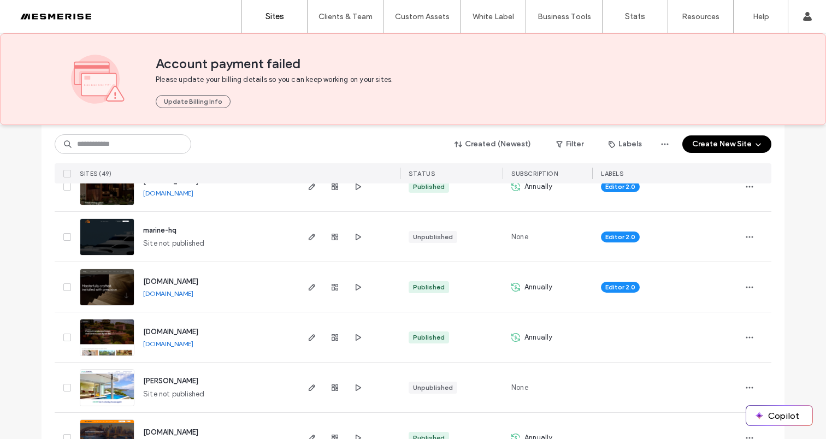
click at [539, 338] on span "Annually" at bounding box center [538, 337] width 28 height 11
click at [530, 288] on span "Annually" at bounding box center [538, 287] width 28 height 11
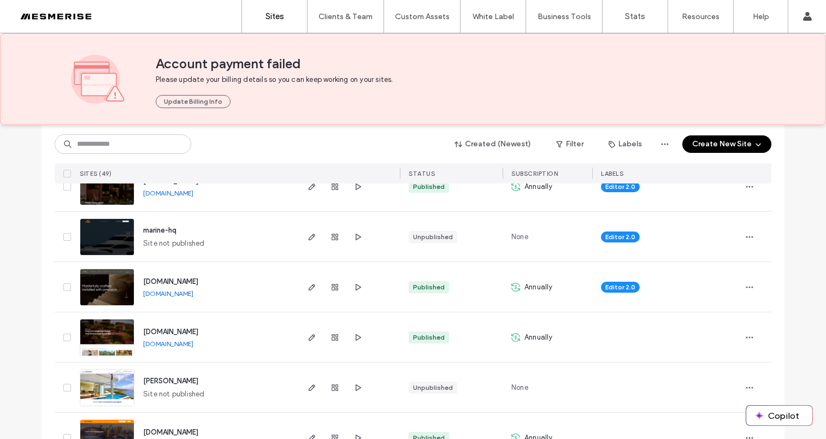
click at [533, 340] on span "Annually" at bounding box center [538, 337] width 28 height 11
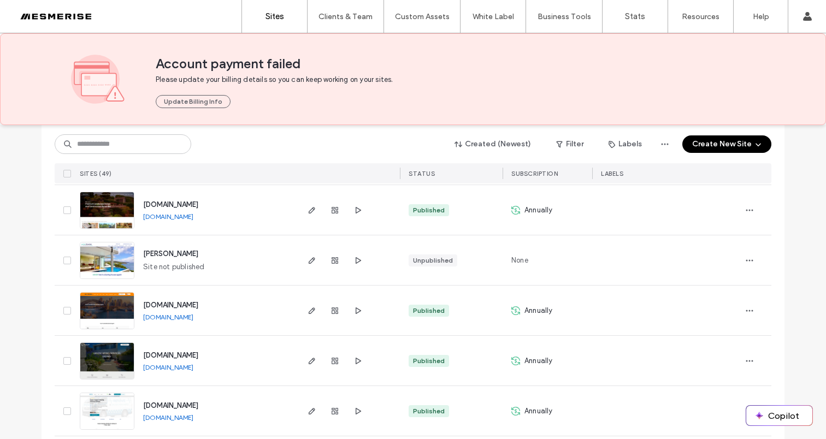
click at [646, 241] on div at bounding box center [666, 260] width 148 height 50
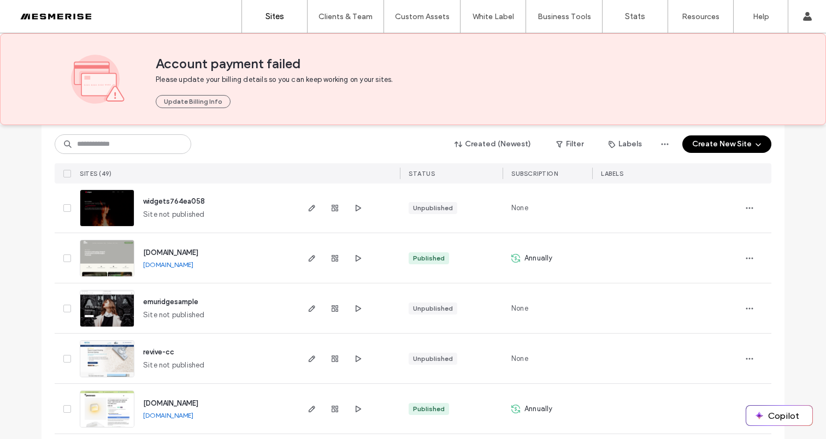
scroll to position [1181, 0]
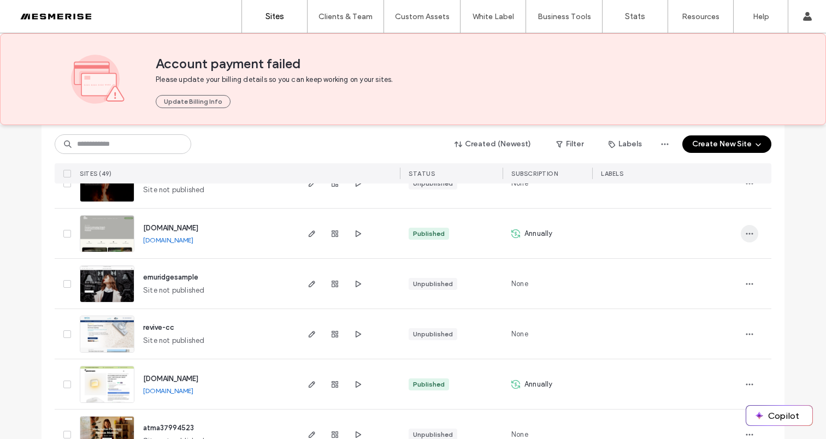
click at [744, 226] on span "button" at bounding box center [749, 233] width 17 height 17
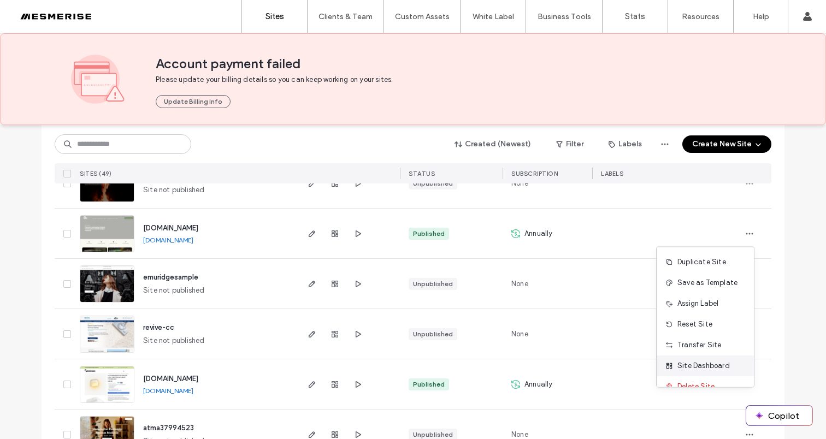
click at [708, 366] on span "Site Dashboard" at bounding box center [703, 365] width 52 height 11
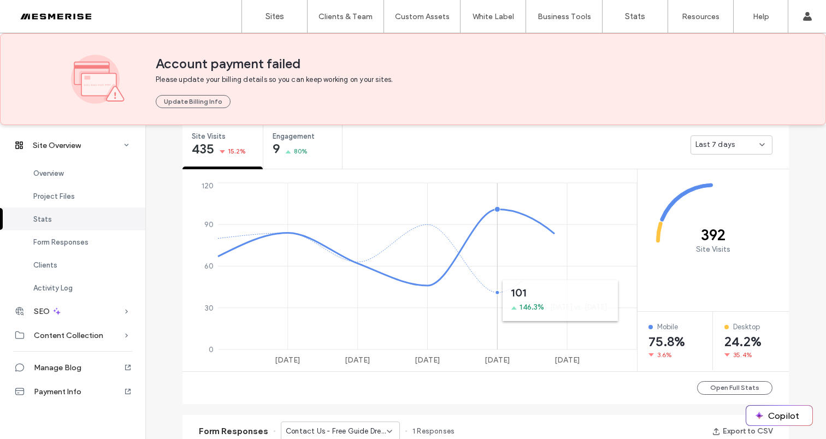
scroll to position [365, 0]
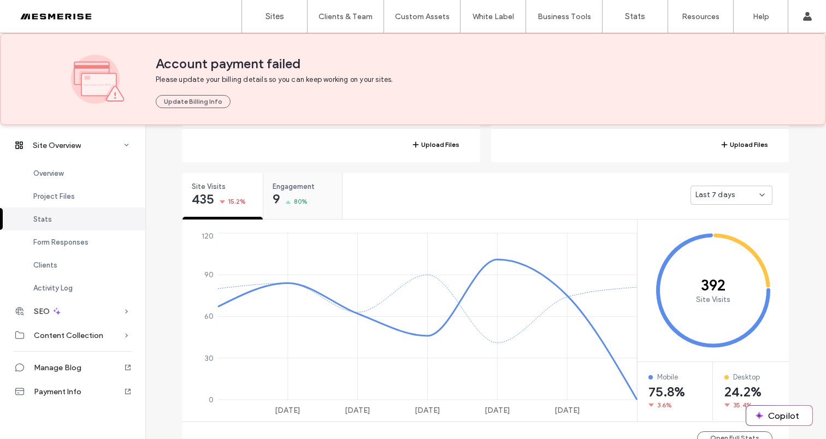
click at [309, 216] on div "Engagement 9 80%" at bounding box center [302, 196] width 79 height 46
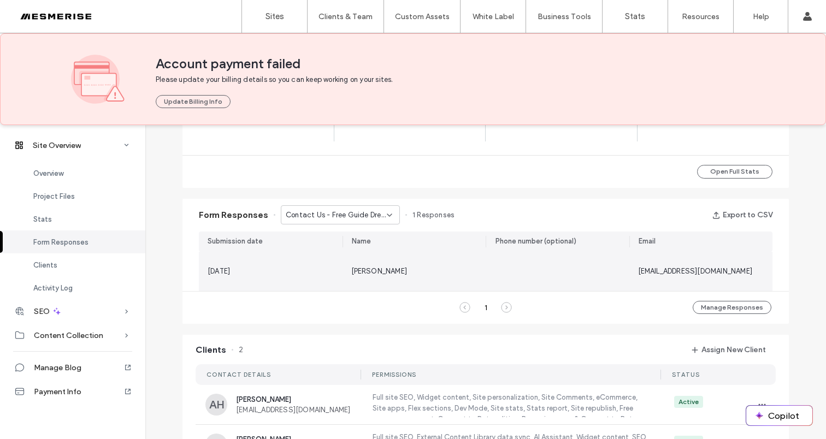
scroll to position [454, 0]
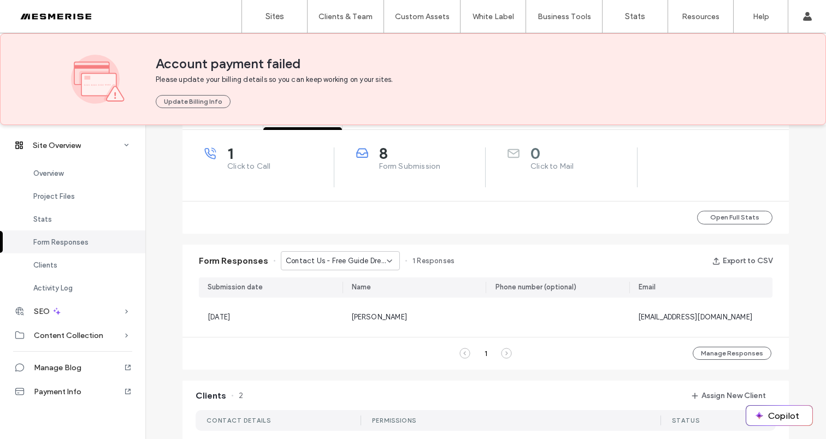
click at [341, 263] on span "Contact Us - Free Guide Dream Garden page" at bounding box center [336, 261] width 101 height 11
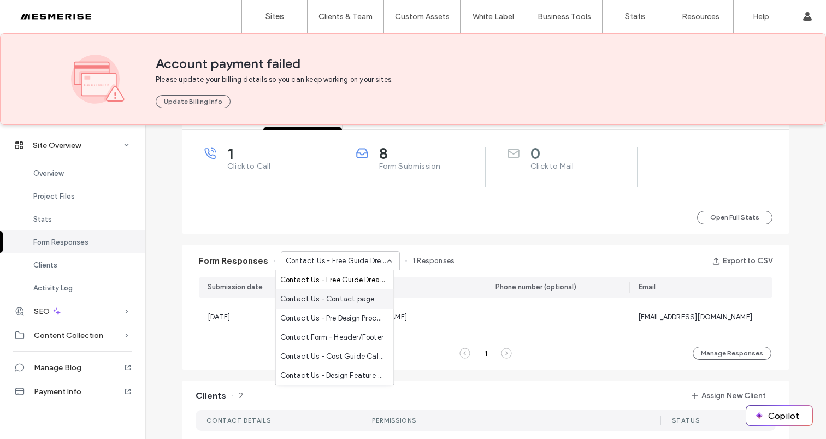
click at [338, 300] on span "Contact Us - Contact page" at bounding box center [327, 299] width 94 height 11
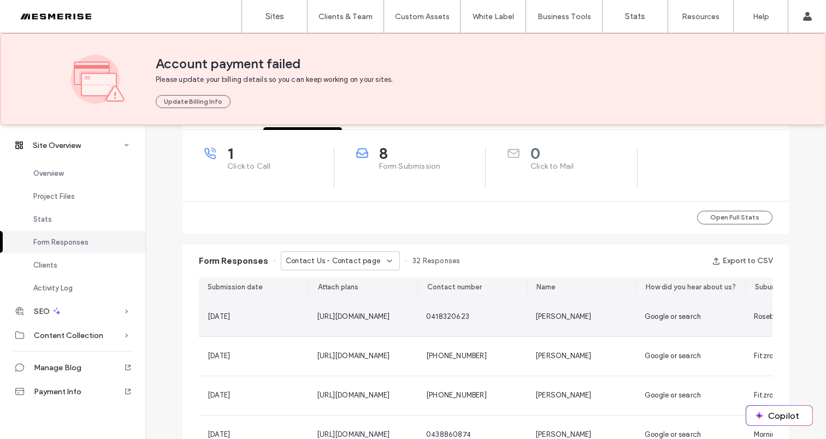
click at [541, 318] on span "Ken Capp" at bounding box center [563, 316] width 56 height 8
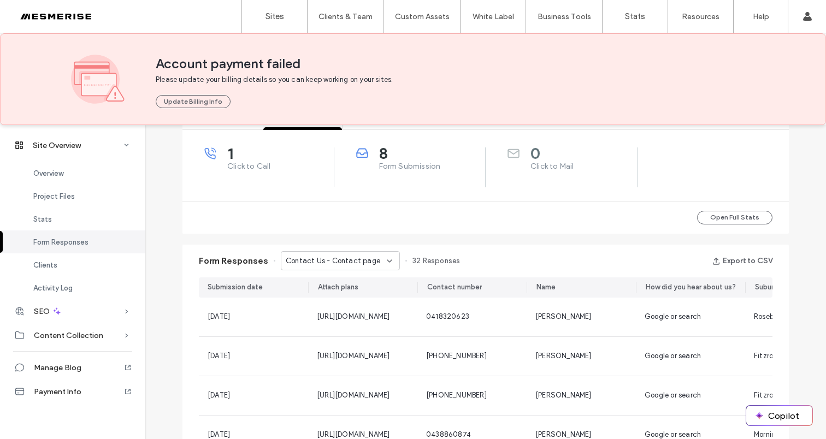
click at [375, 259] on div "Contact Us - Contact page" at bounding box center [336, 261] width 101 height 11
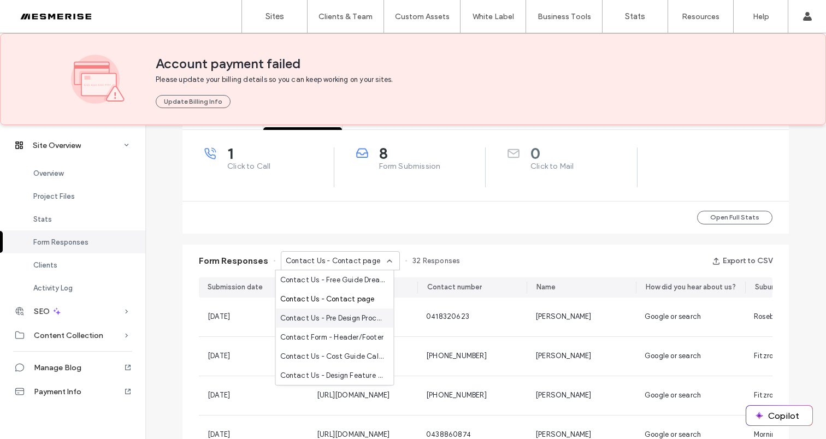
click at [369, 323] on div "Contact Us - Pre Design Process Checklist page" at bounding box center [335, 318] width 118 height 19
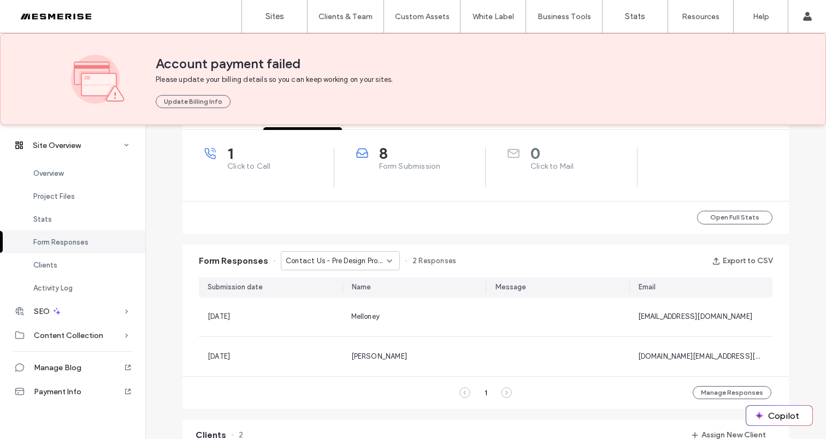
click at [353, 260] on span "Contact Us - Pre Design Process Checklist page" at bounding box center [336, 261] width 101 height 11
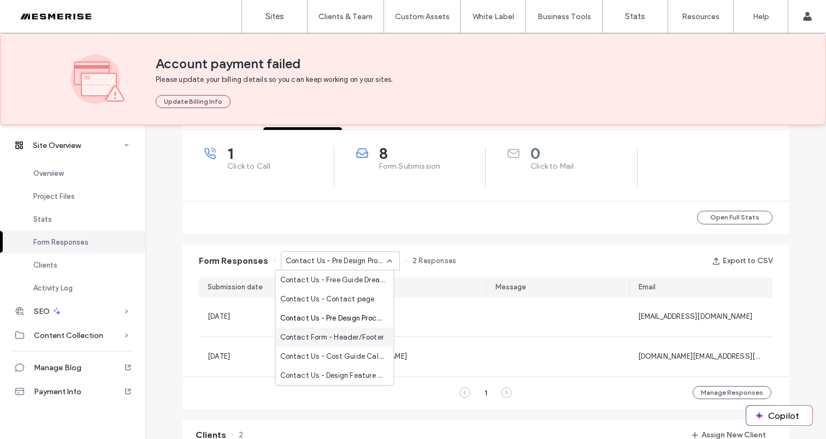
click at [363, 336] on span "Contact Form - Header/Footer" at bounding box center [332, 337] width 104 height 11
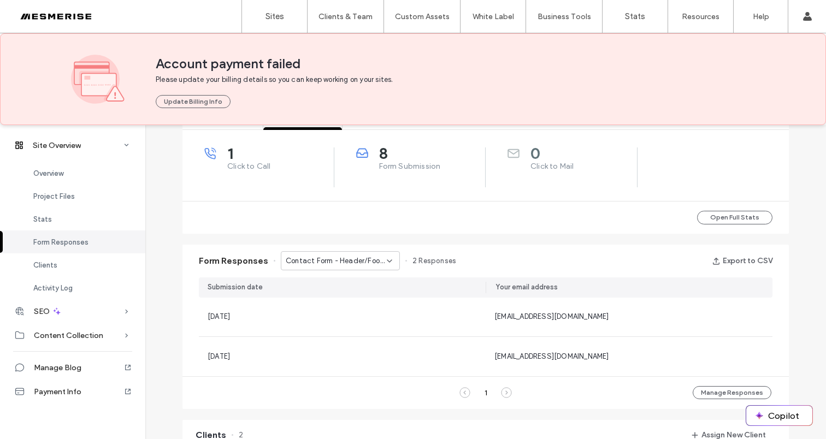
click at [353, 262] on span "Contact Form - Header/Footer" at bounding box center [336, 261] width 101 height 11
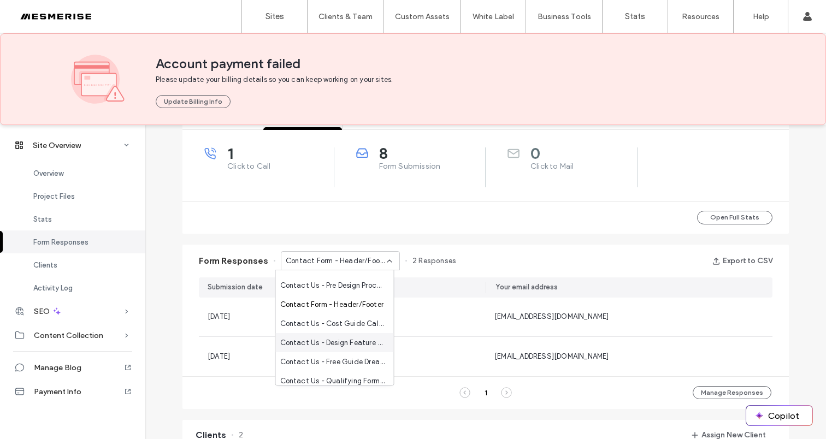
scroll to position [38, 0]
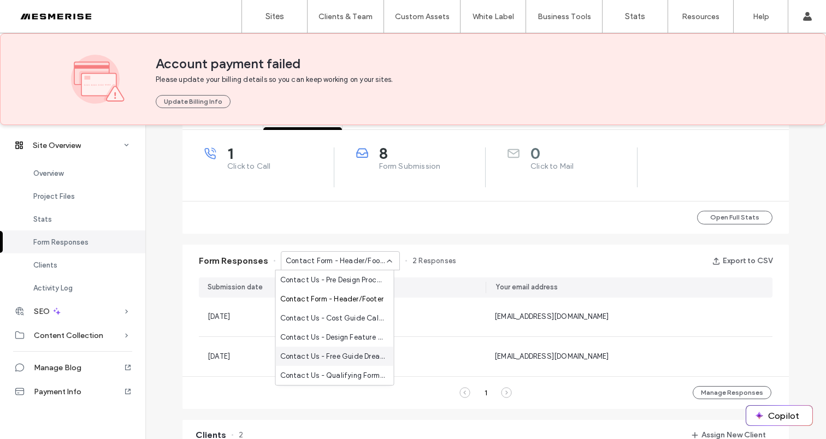
click at [353, 353] on span "Contact Us - Free Guide Dream Garden page" at bounding box center [332, 356] width 105 height 11
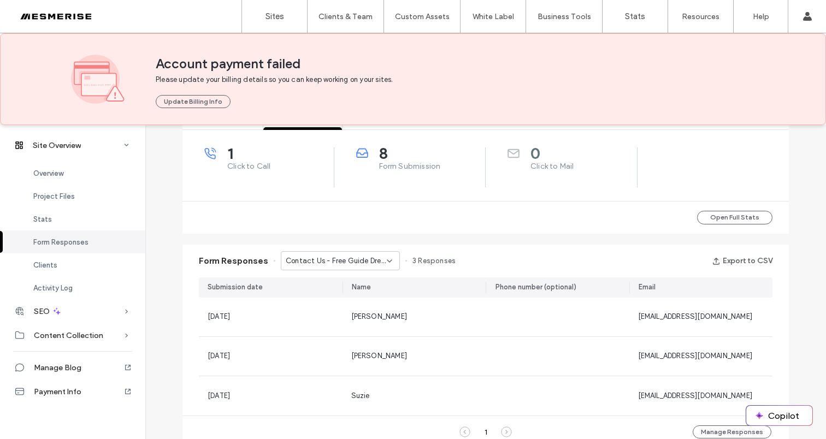
click at [349, 257] on span "Contact Us - Free Guide Dream Garden page" at bounding box center [336, 261] width 101 height 11
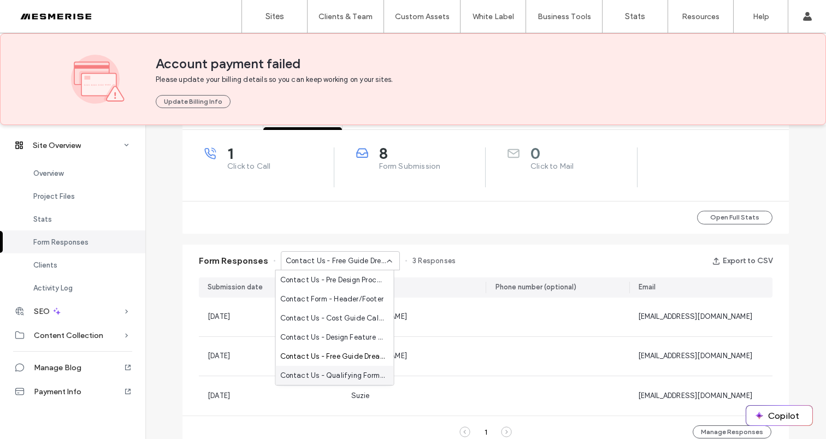
click at [348, 372] on span "Contact Us - Qualifying Form | Ultimate Landscaping Guide Lead Magnet page" at bounding box center [332, 375] width 105 height 11
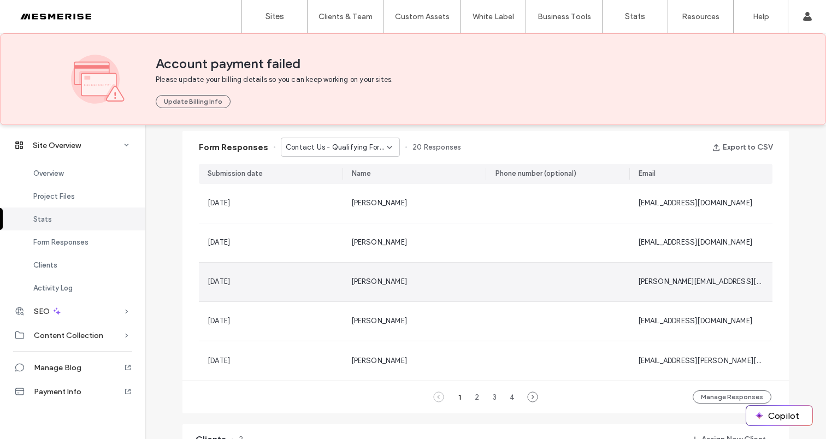
scroll to position [562, 0]
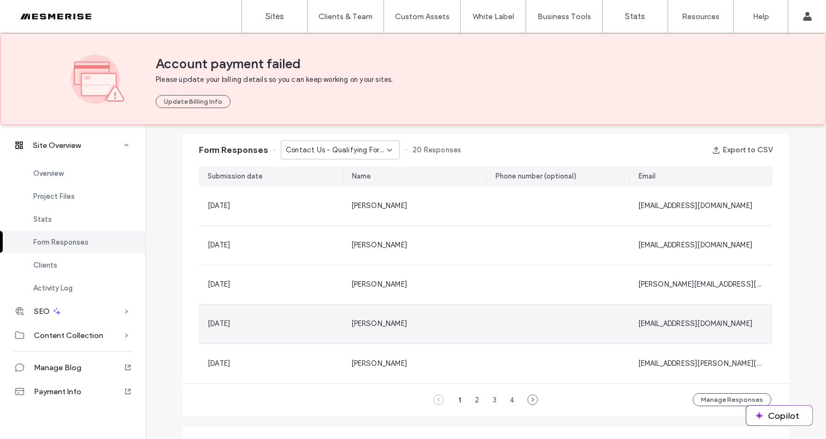
scroll to position [378, 0]
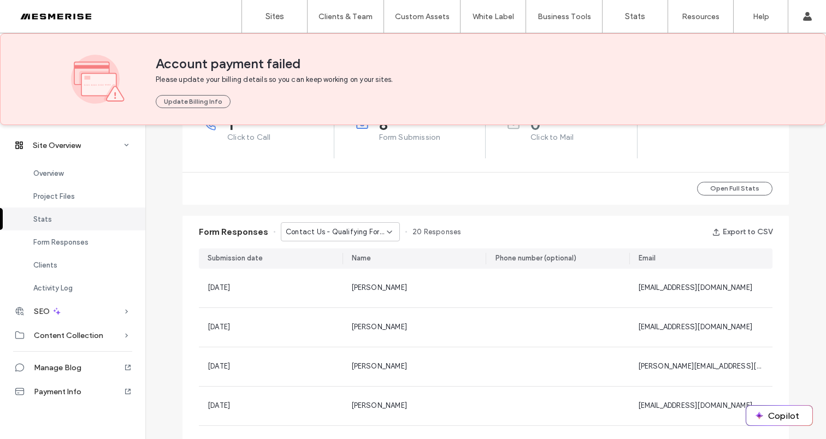
scroll to position [471, 0]
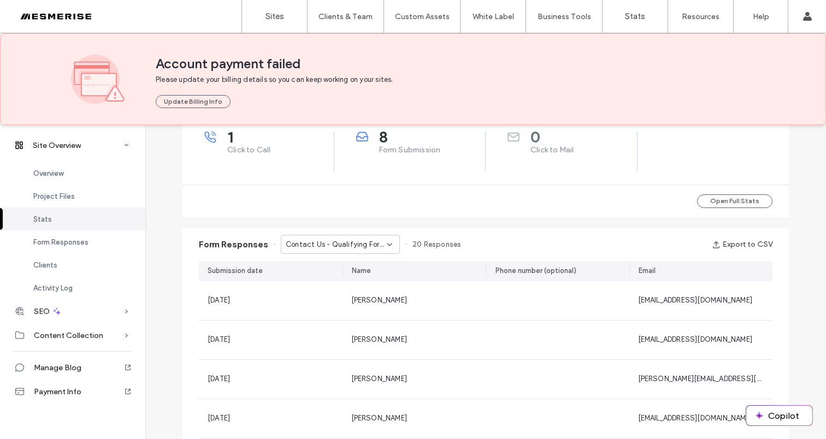
click at [403, 150] on span "Form Submission" at bounding box center [432, 150] width 107 height 11
click at [398, 151] on span "Form Submission" at bounding box center [432, 150] width 107 height 11
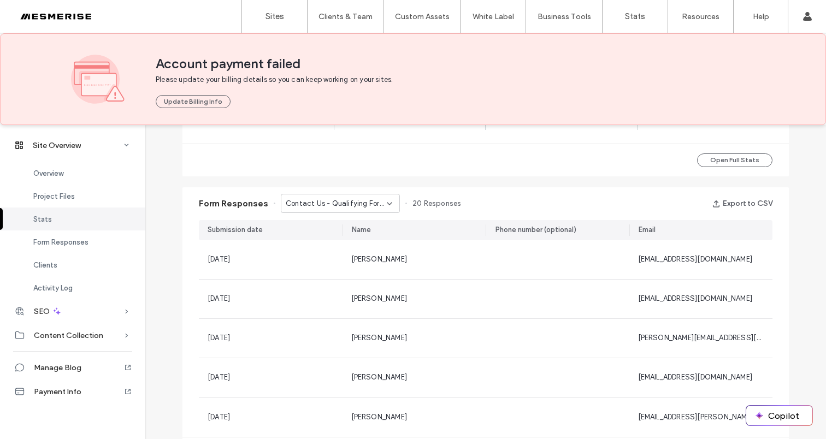
click at [385, 207] on icon at bounding box center [389, 203] width 9 height 9
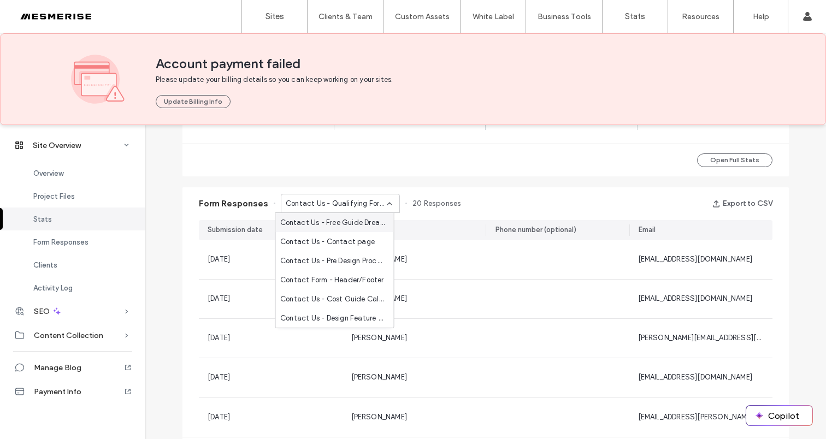
click at [489, 182] on div "Form Responses Contact Us - Qualifying Form | Ultimate Landscaping Guide Lead M…" at bounding box center [485, 328] width 617 height 293
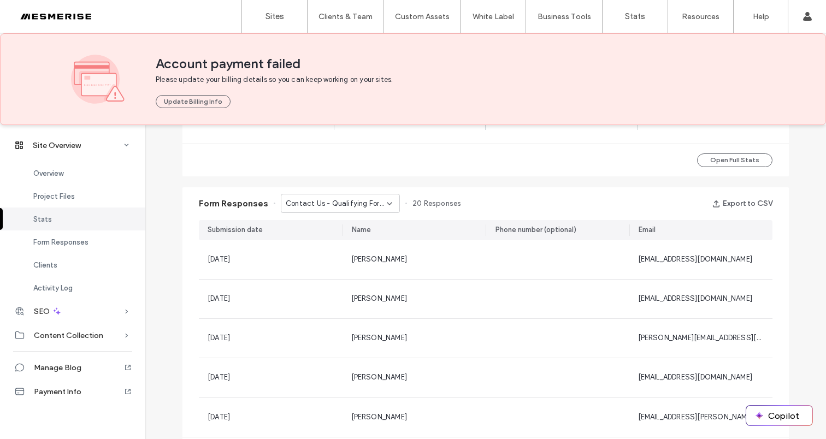
click at [434, 200] on span "20 Responses" at bounding box center [436, 203] width 49 height 11
click at [412, 204] on span "20 Responses" at bounding box center [436, 203] width 49 height 11
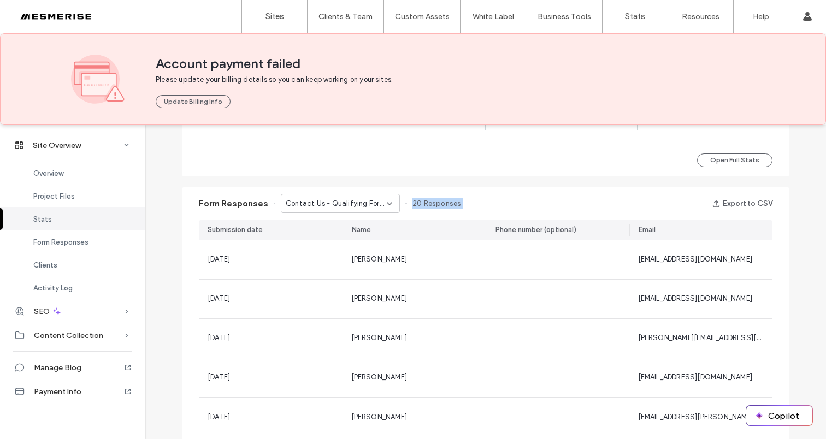
click at [437, 203] on span "20 Responses" at bounding box center [436, 203] width 49 height 11
click at [479, 196] on div "Form Responses Contact Us - Qualifying Form | Ultimate Landscaping Guide Lead M…" at bounding box center [485, 203] width 606 height 33
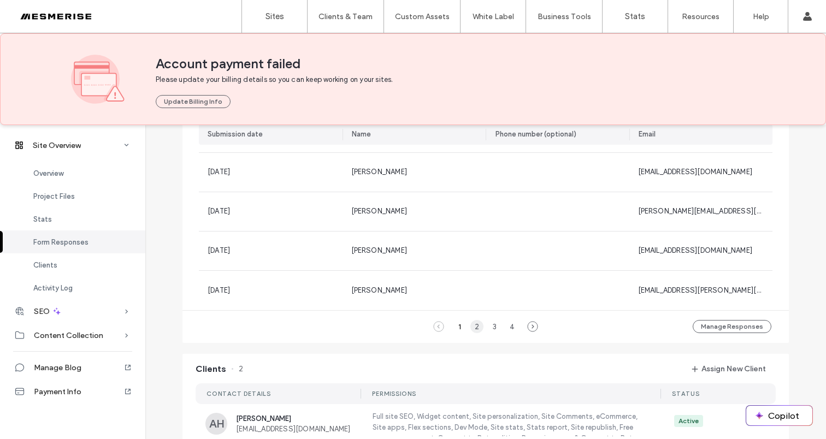
click at [471, 328] on div "2" at bounding box center [476, 326] width 13 height 13
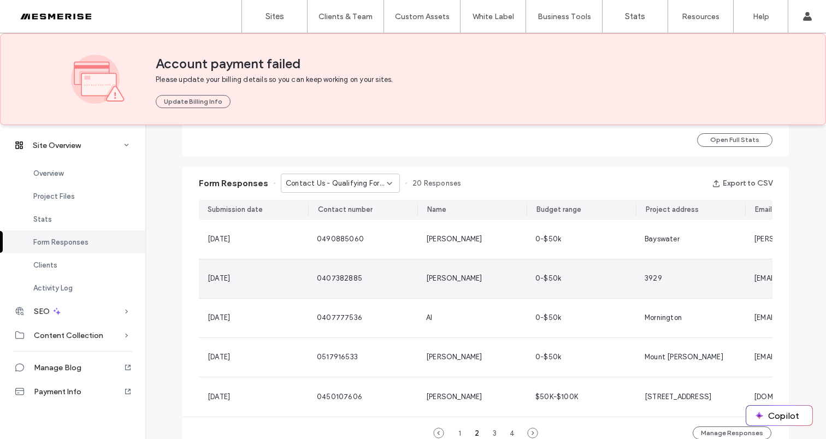
scroll to position [661, 0]
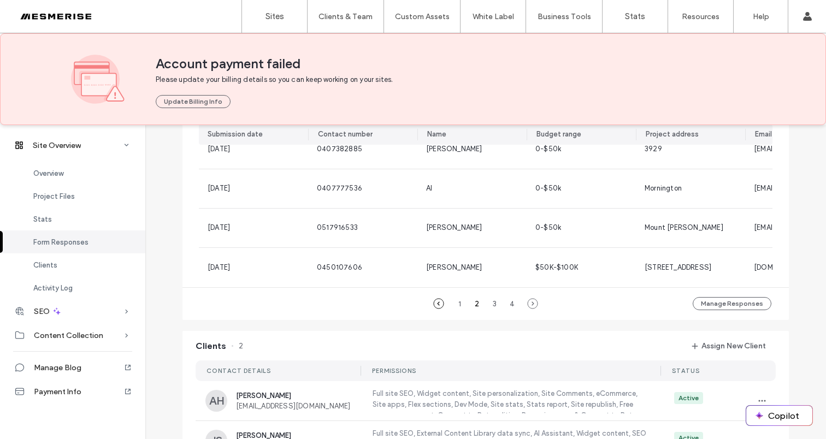
click at [437, 308] on icon at bounding box center [438, 303] width 11 height 11
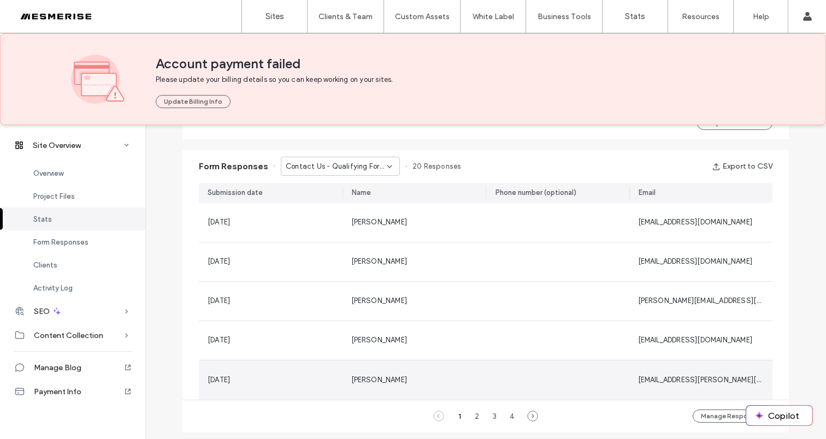
scroll to position [555, 0]
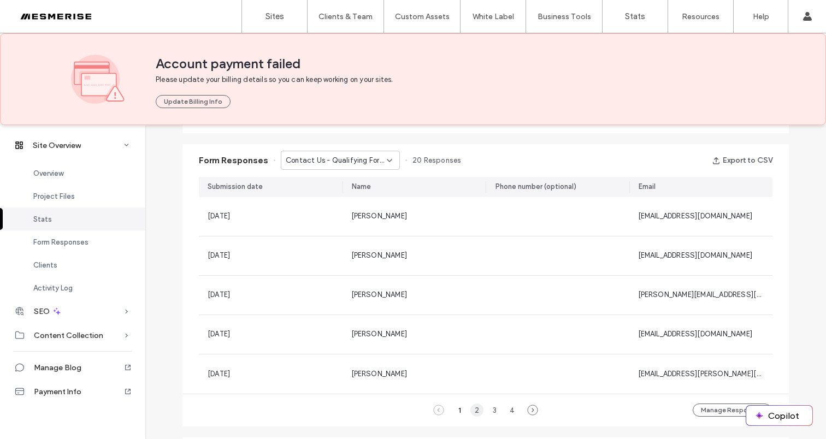
click at [471, 407] on div "2" at bounding box center [476, 410] width 13 height 13
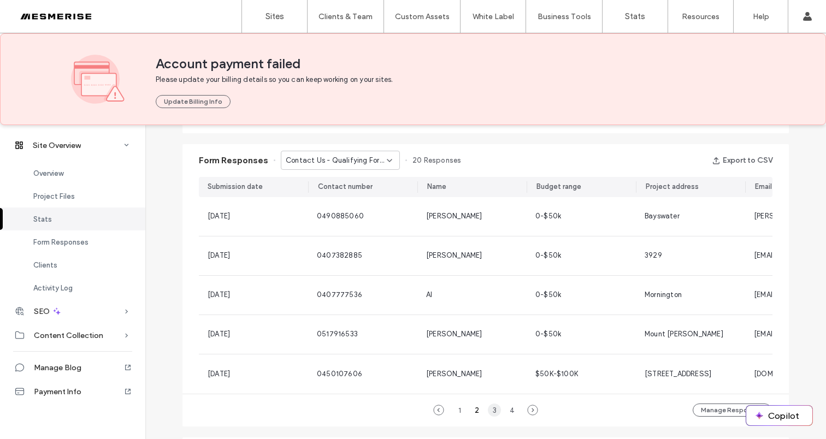
click at [488, 416] on div "3" at bounding box center [494, 410] width 13 height 13
click at [436, 416] on icon at bounding box center [438, 410] width 11 height 11
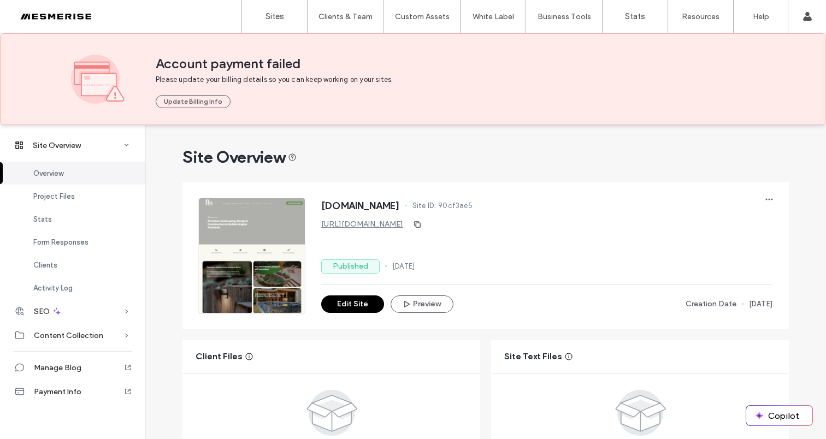
click at [68, 19] on div at bounding box center [70, 16] width 124 height 17
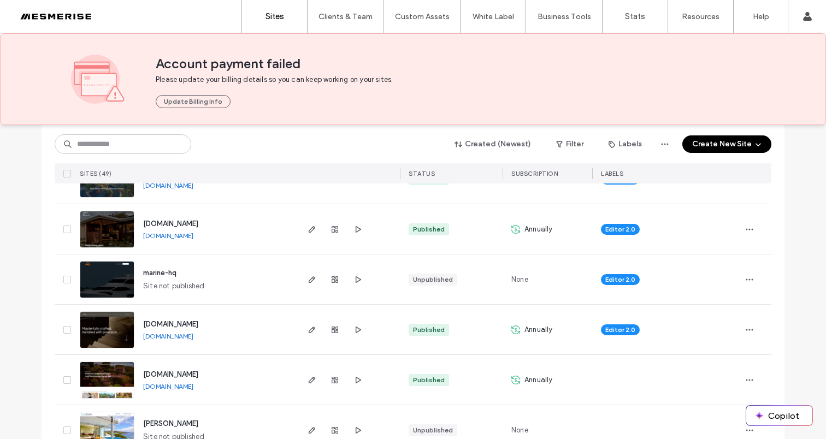
scroll to position [784, 0]
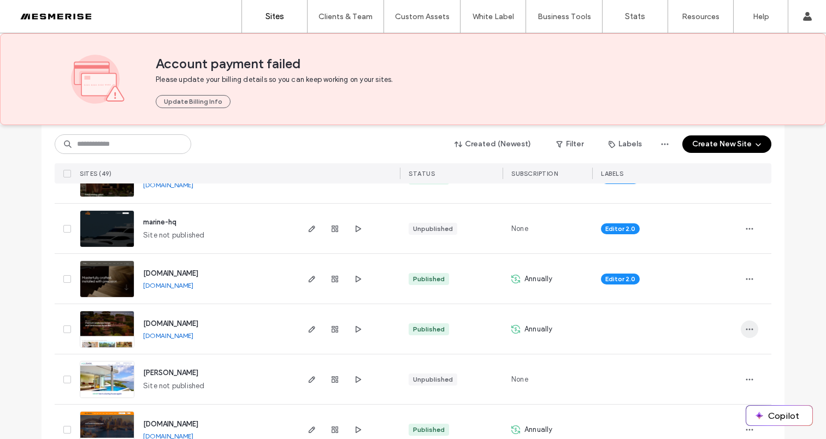
click at [745, 327] on icon "button" at bounding box center [749, 329] width 9 height 9
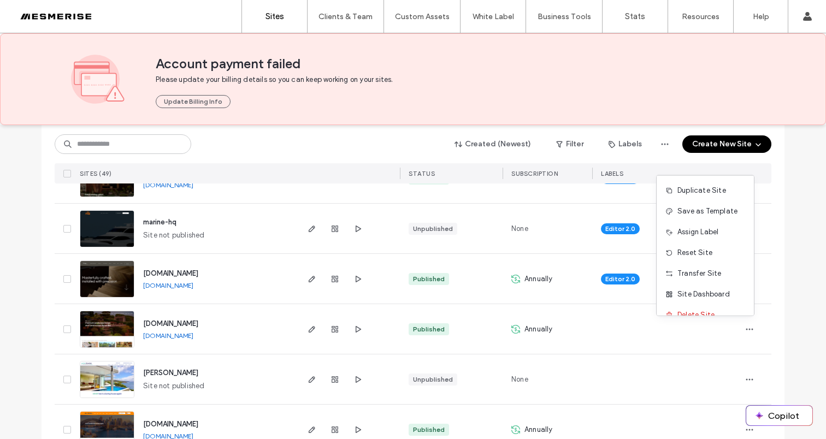
click at [487, 357] on div "Unpublished" at bounding box center [451, 379] width 103 height 50
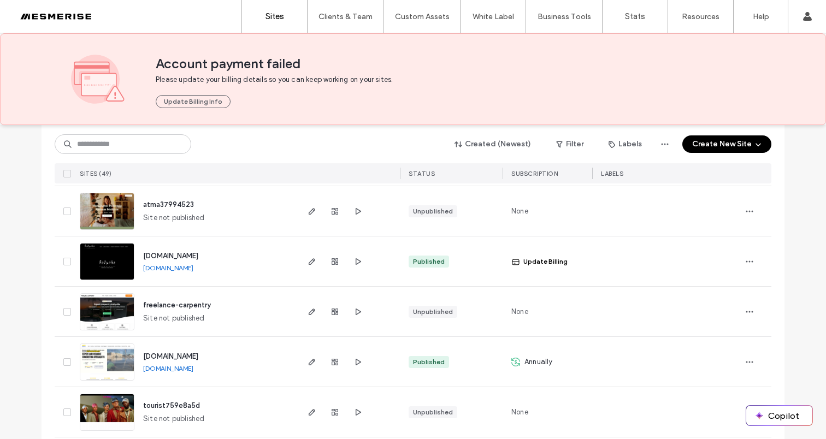
scroll to position [1391, 0]
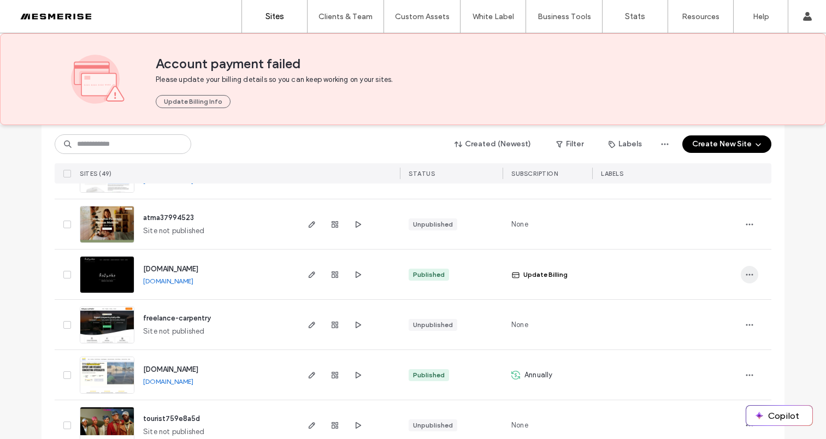
click at [741, 270] on span "button" at bounding box center [749, 274] width 17 height 17
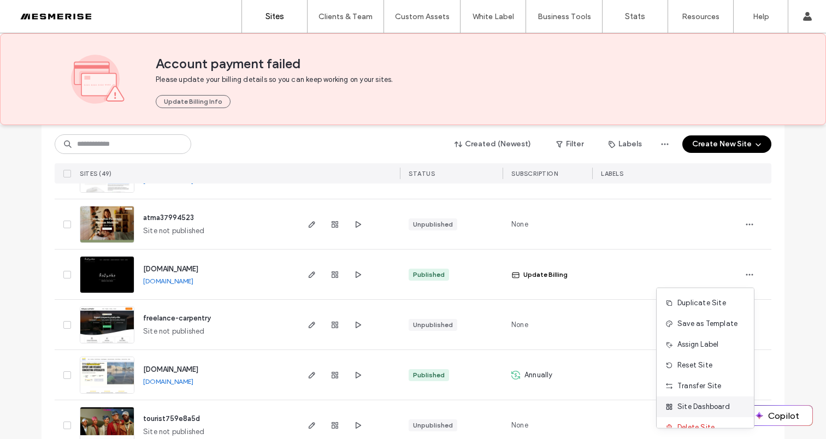
click at [708, 400] on div "Site Dashboard" at bounding box center [704, 407] width 97 height 21
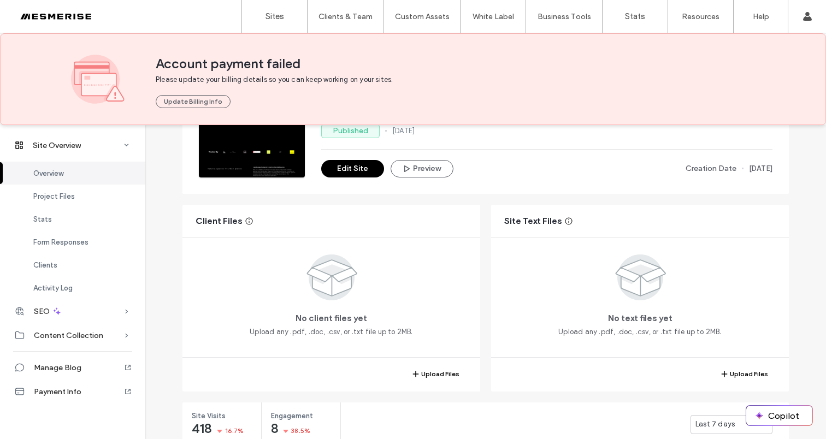
scroll to position [357, 0]
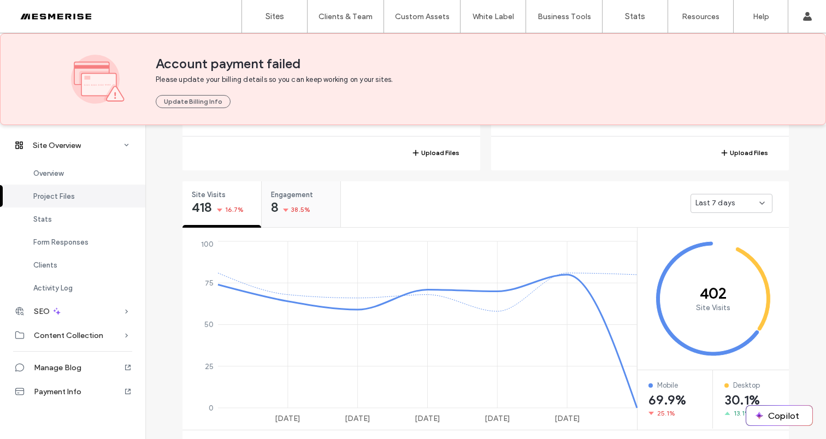
click at [294, 220] on div "Engagement 8 38.5%" at bounding box center [301, 201] width 79 height 41
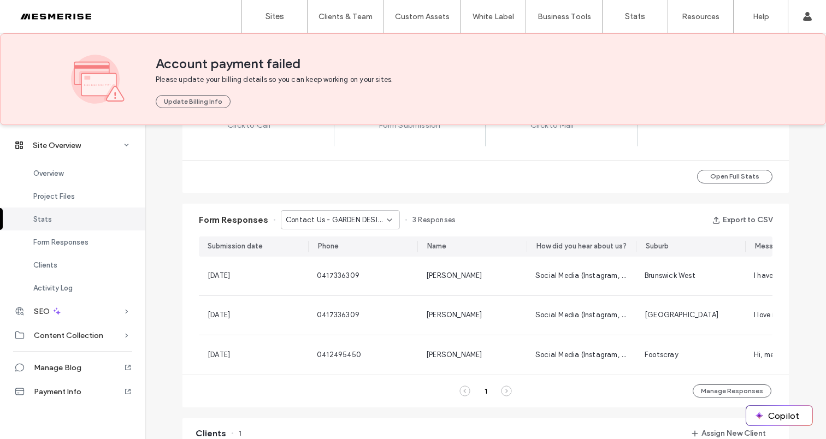
scroll to position [504, 0]
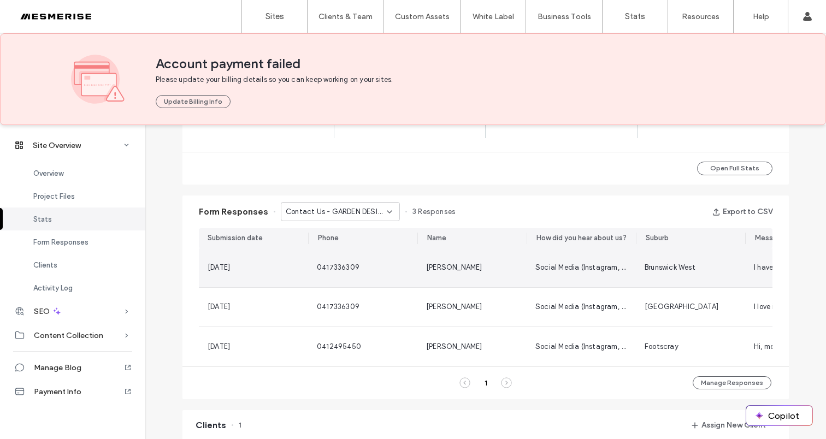
click at [508, 272] on div "Judy Morrow" at bounding box center [472, 267] width 92 height 11
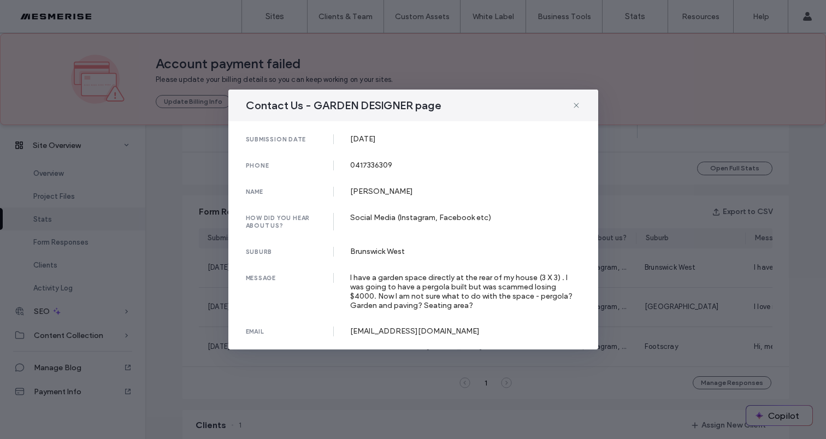
click at [620, 250] on div "Contact Us - GARDEN DESIGNER page submission date 02 Jun, 2025 phone 0417336309…" at bounding box center [413, 219] width 826 height 439
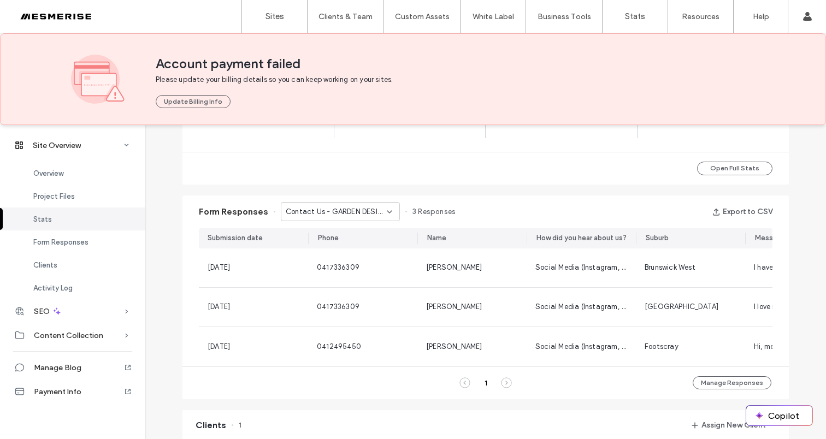
click at [360, 204] on div "Contact Us - GARDEN DESIGNER page" at bounding box center [340, 211] width 119 height 19
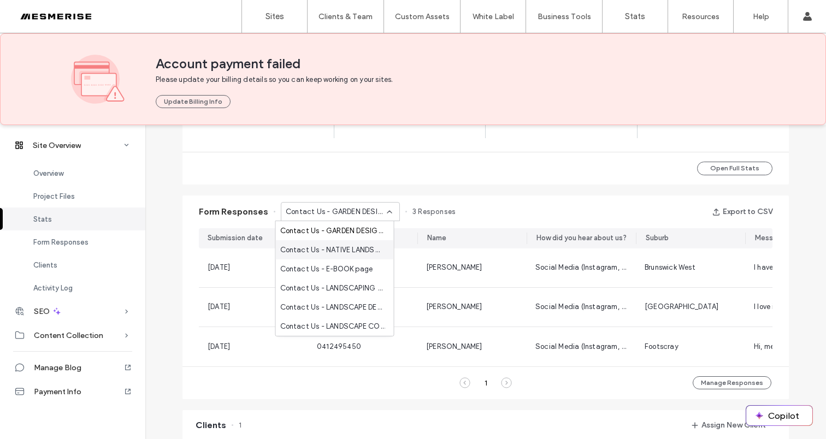
click at [363, 247] on span "Contact Us - NATIVE LANDSCAPE DESIGN MELBOURNE page" at bounding box center [332, 250] width 105 height 11
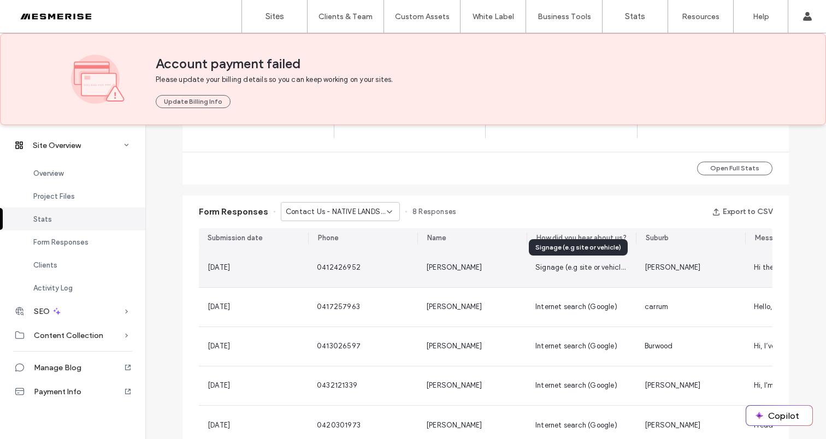
click at [535, 267] on span "Signage (e.g site or vehicle)" at bounding box center [581, 267] width 92 height 8
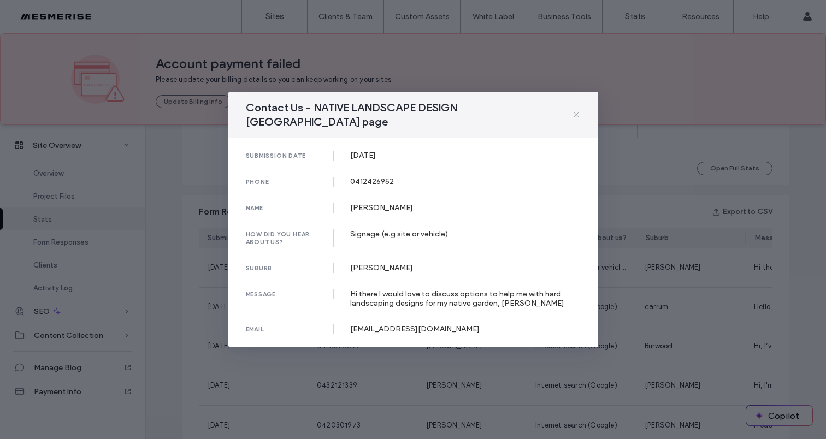
click at [578, 116] on icon at bounding box center [576, 114] width 9 height 9
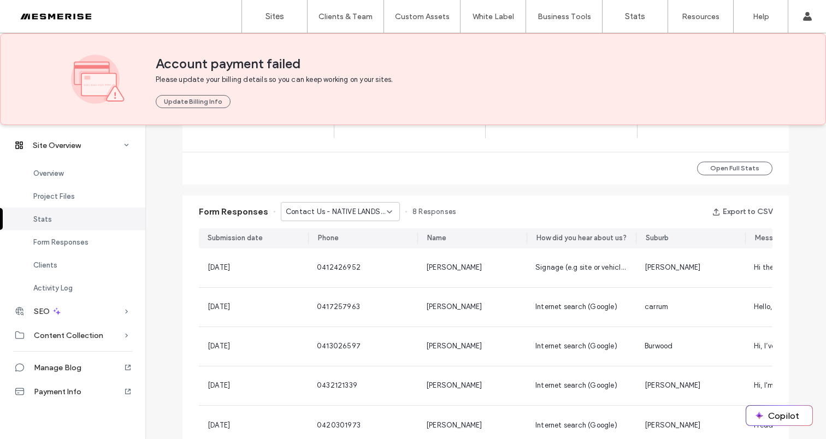
click at [358, 207] on span "Contact Us - NATIVE LANDSCAPE DESIGN MELBOURNE page" at bounding box center [336, 211] width 101 height 11
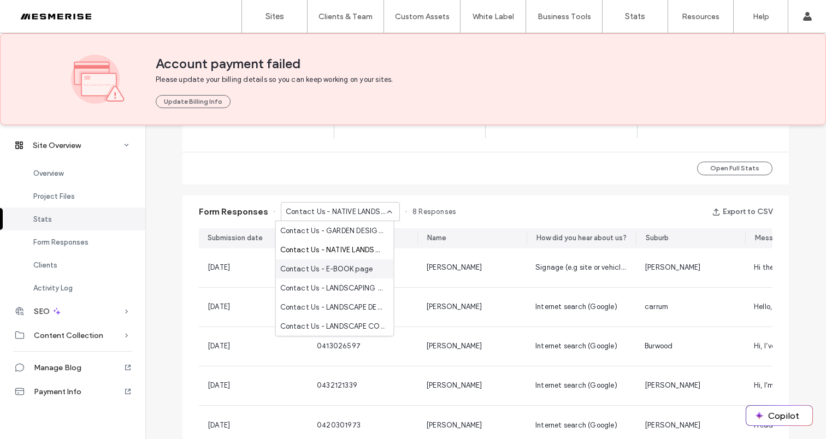
click at [352, 271] on span "Contact Us - E-BOOK page" at bounding box center [326, 269] width 93 height 11
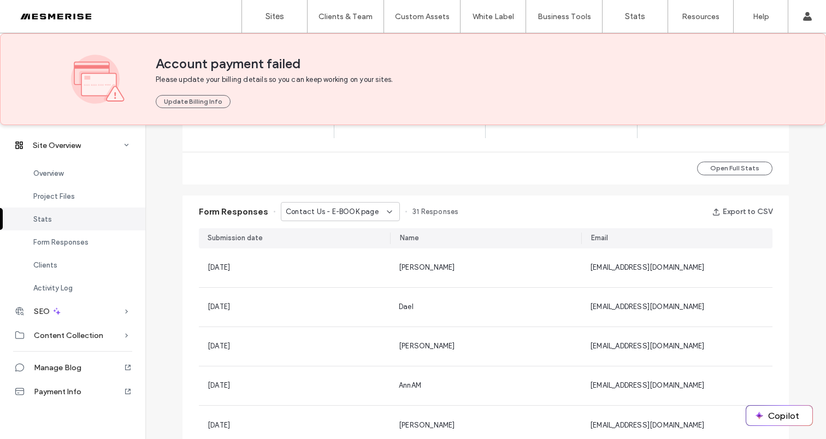
click at [359, 215] on span "Contact Us - E-BOOK page" at bounding box center [332, 211] width 93 height 11
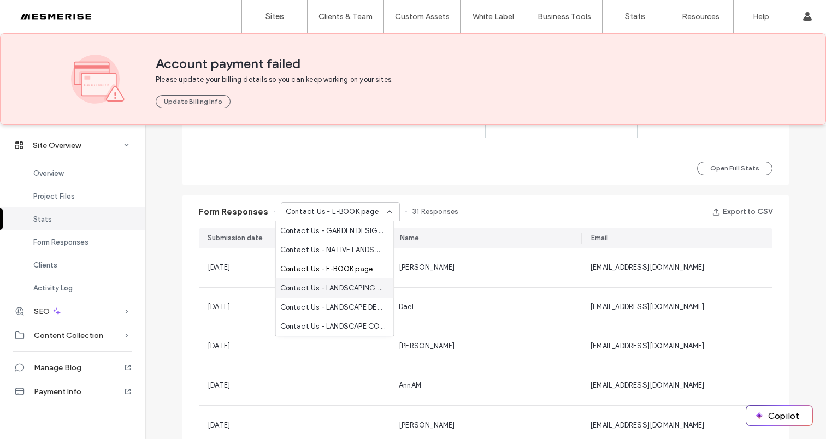
click at [351, 291] on span "Contact Us - LANDSCAPING SERVICES page" at bounding box center [332, 288] width 105 height 11
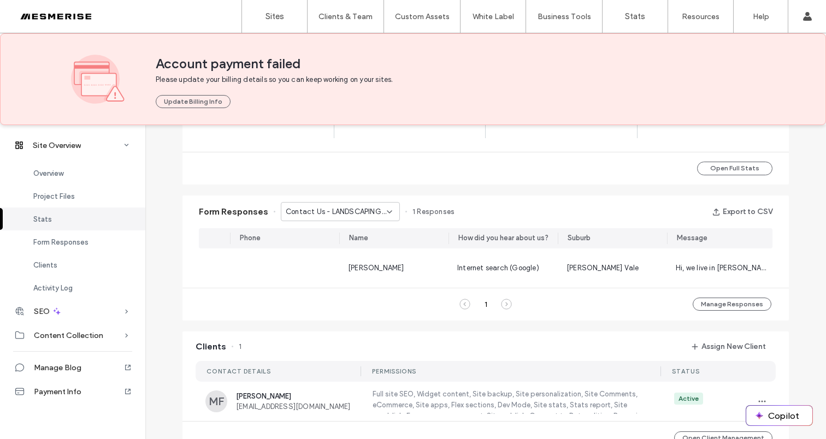
scroll to position [0, 0]
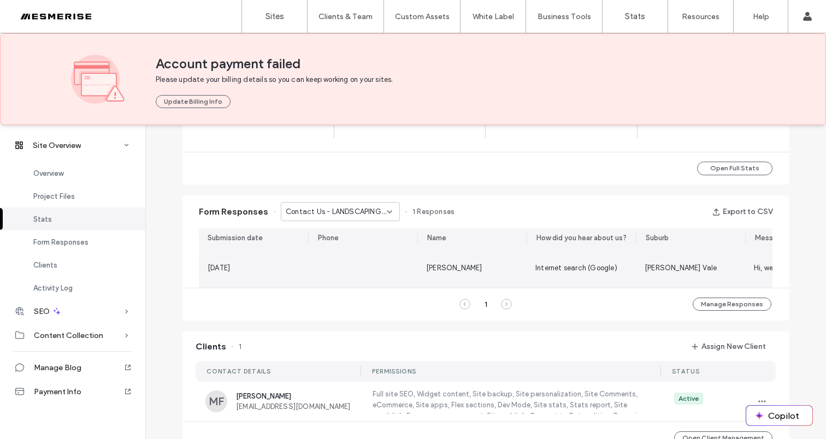
click at [535, 268] on span "Internet search (Google)" at bounding box center [576, 268] width 82 height 8
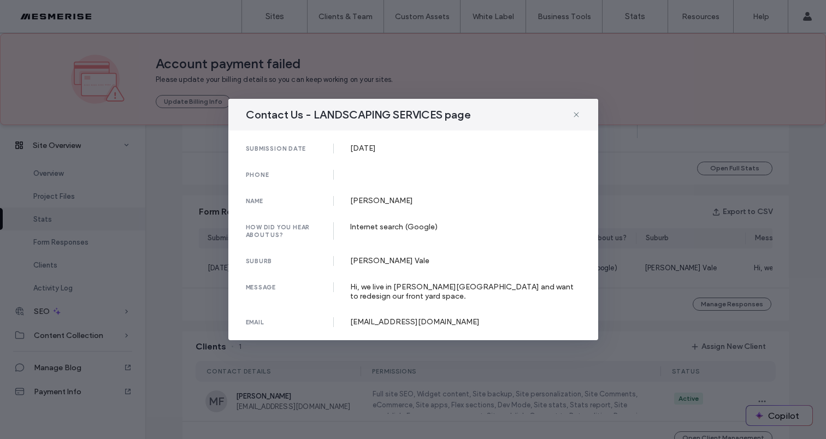
click at [582, 113] on div "Contact Us - LANDSCAPING SERVICES page" at bounding box center [413, 115] width 370 height 32
click at [577, 114] on icon at bounding box center [576, 114] width 9 height 9
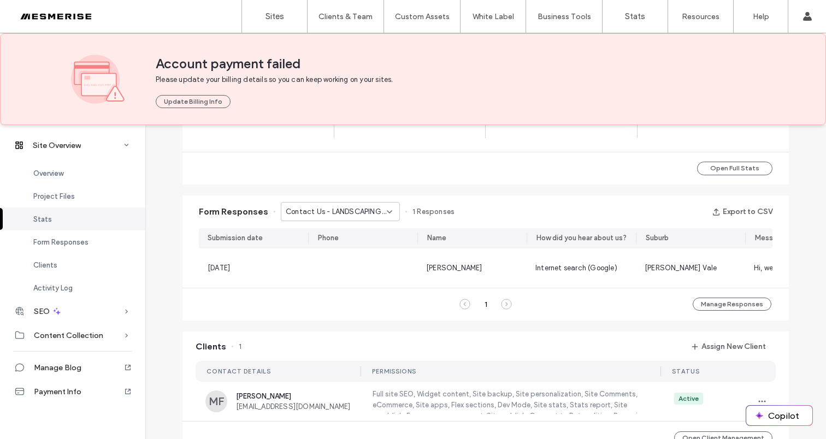
click at [365, 211] on span "Contact Us - LANDSCAPING SERVICES page" at bounding box center [336, 211] width 101 height 11
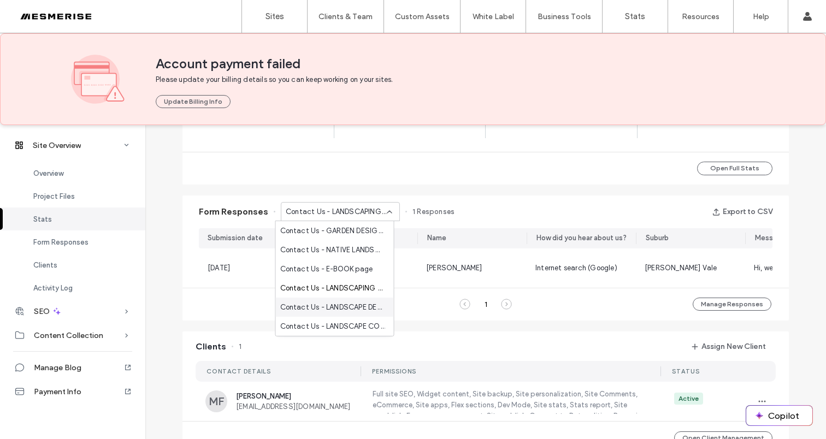
click at [348, 307] on span "Contact Us - LANDSCAPE DESIGN page" at bounding box center [332, 307] width 105 height 11
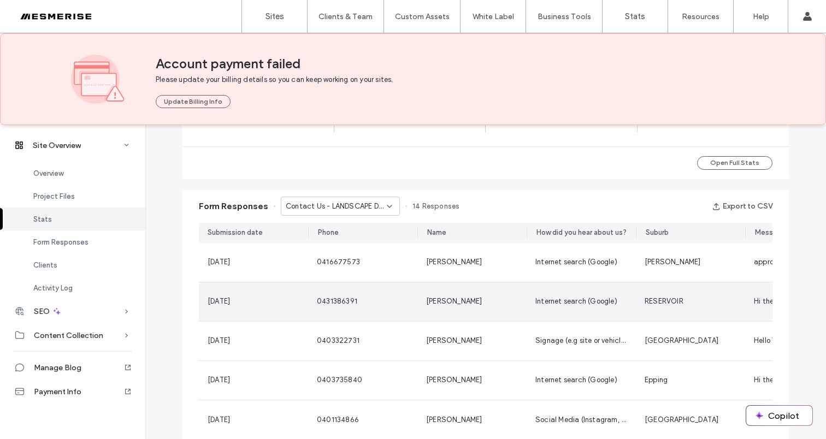
scroll to position [510, 0]
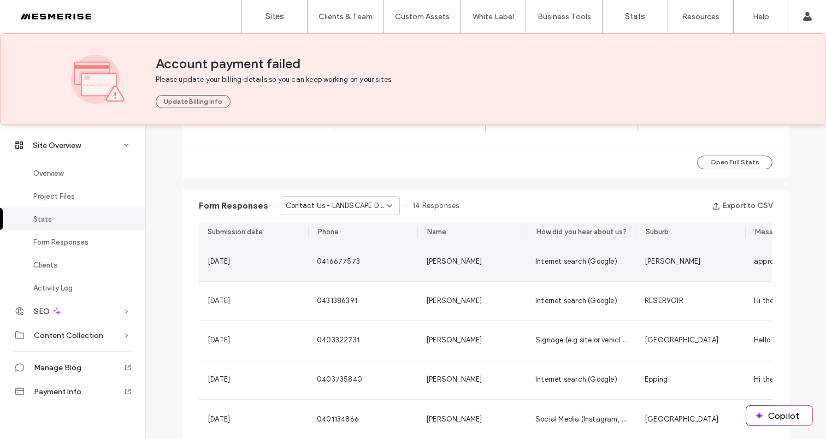
click at [375, 266] on div "0416677573" at bounding box center [363, 261] width 92 height 11
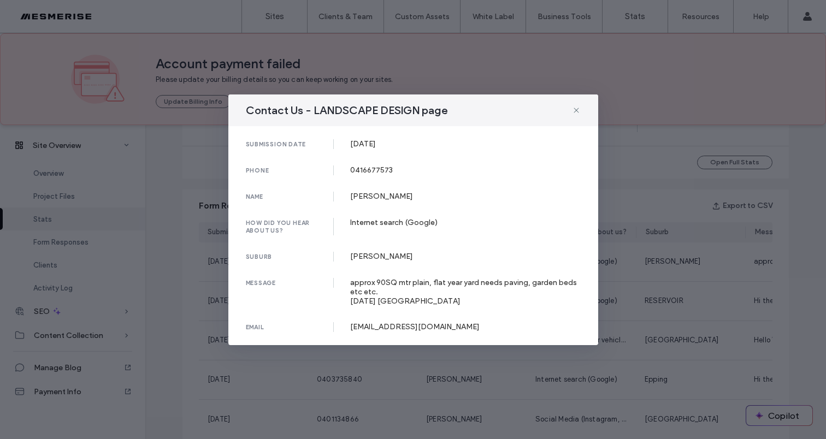
click at [393, 285] on div "approx 90SQ mtr plain, flat year yard needs paving, garden beds etc etc. 27 May…" at bounding box center [465, 292] width 230 height 28
click at [387, 291] on div "approx 90SQ mtr plain, flat year yard needs paving, garden beds etc etc. 27 May…" at bounding box center [465, 292] width 230 height 28
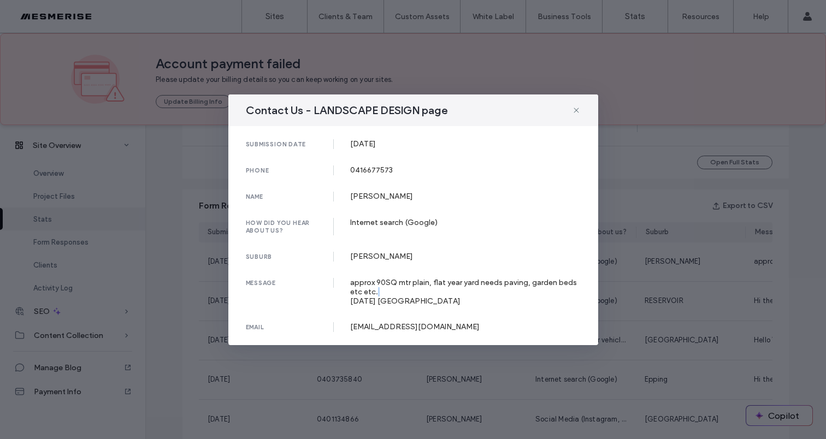
click at [387, 291] on div "approx 90SQ mtr plain, flat year yard needs paving, garden beds etc etc. 27 May…" at bounding box center [465, 292] width 230 height 28
click at [387, 301] on div "approx 90SQ mtr plain, flat year yard needs paving, garden beds etc etc. 27 May…" at bounding box center [465, 292] width 230 height 28
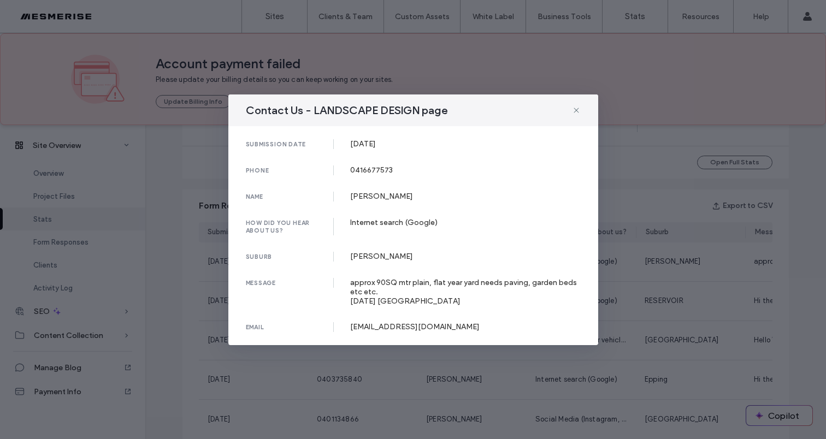
click at [378, 294] on div "approx 90SQ mtr plain, flat year yard needs paving, garden beds etc etc. 27 May…" at bounding box center [465, 292] width 230 height 28
click at [460, 281] on div "approx 90SQ mtr plain, flat year yard needs paving, garden beds etc etc. 27 May…" at bounding box center [465, 292] width 230 height 28
click at [463, 281] on div "approx 90SQ mtr plain, flat year yard needs paving, garden beds etc etc. 27 May…" at bounding box center [465, 292] width 230 height 28
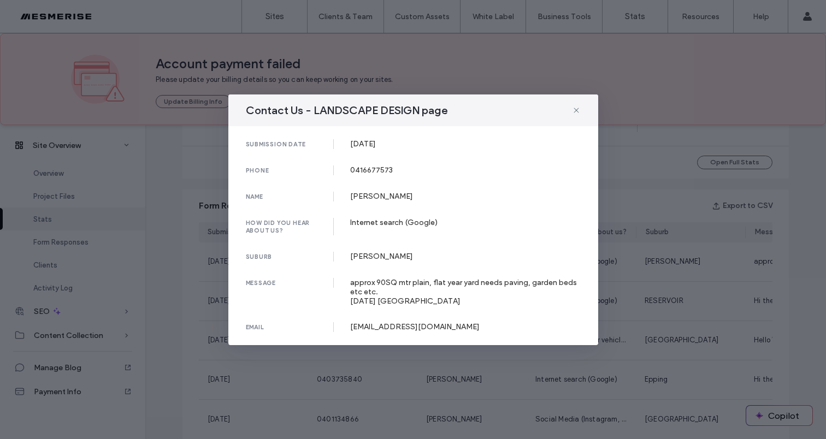
click at [582, 111] on div "Contact Us - LANDSCAPE DESIGN page" at bounding box center [413, 110] width 370 height 32
click at [579, 111] on icon at bounding box center [576, 110] width 9 height 9
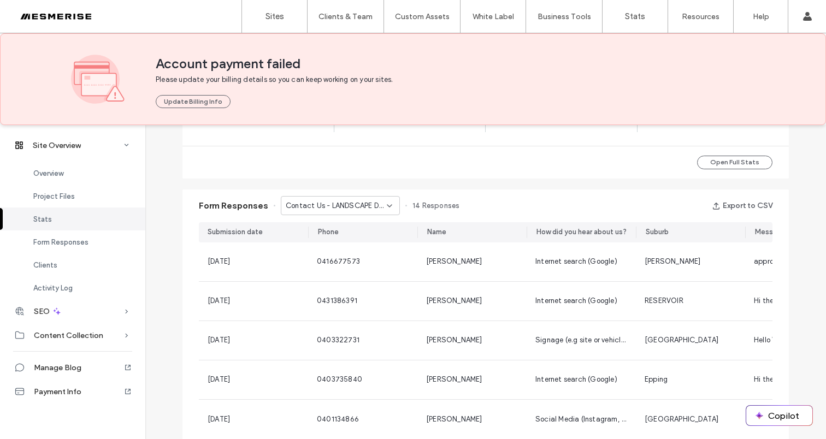
click at [338, 199] on div "Contact Us - LANDSCAPE DESIGN page" at bounding box center [340, 205] width 119 height 19
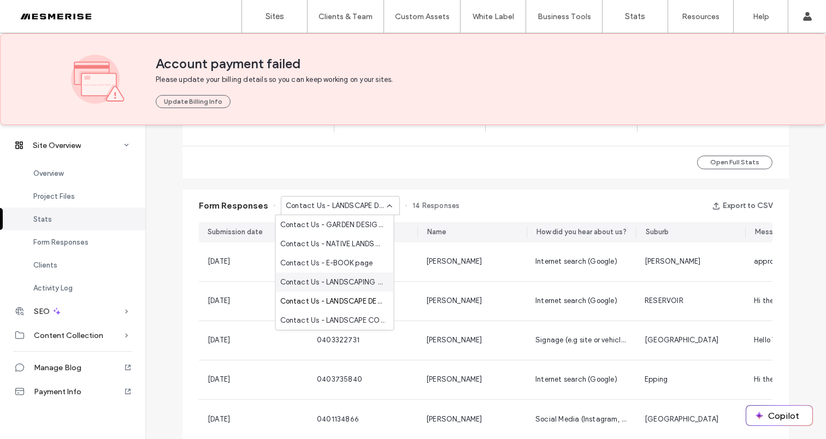
scroll to position [38, 0]
click at [341, 301] on span "Contact Us - CONTACT page" at bounding box center [330, 301] width 101 height 11
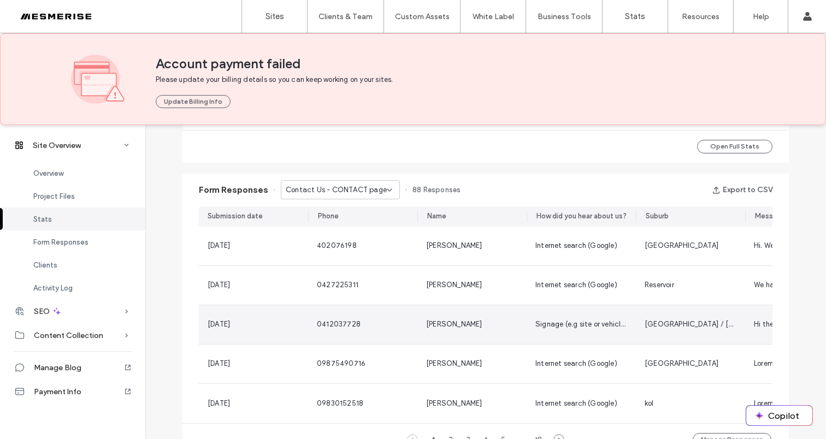
scroll to position [533, 0]
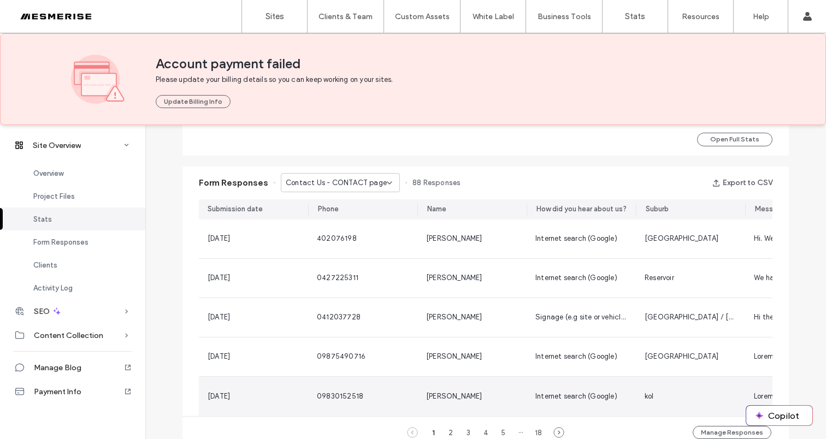
click at [492, 401] on div "Richard Morris" at bounding box center [471, 396] width 109 height 39
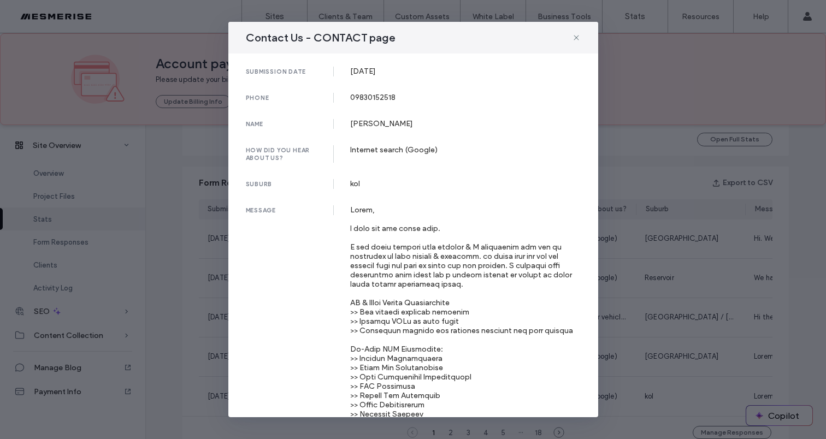
click at [667, 344] on div "Contact Us - CONTACT page submission date 07 Aug, 2025 phone 09830152518 name R…" at bounding box center [413, 219] width 826 height 439
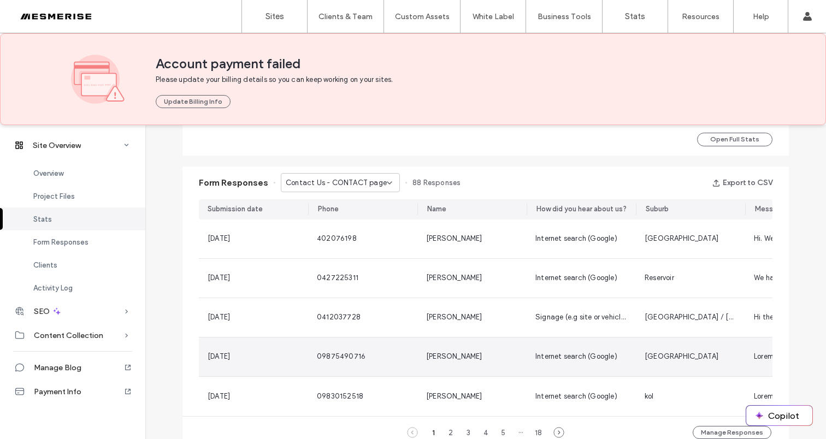
click at [601, 363] on div "Internet search (Google)" at bounding box center [581, 357] width 109 height 39
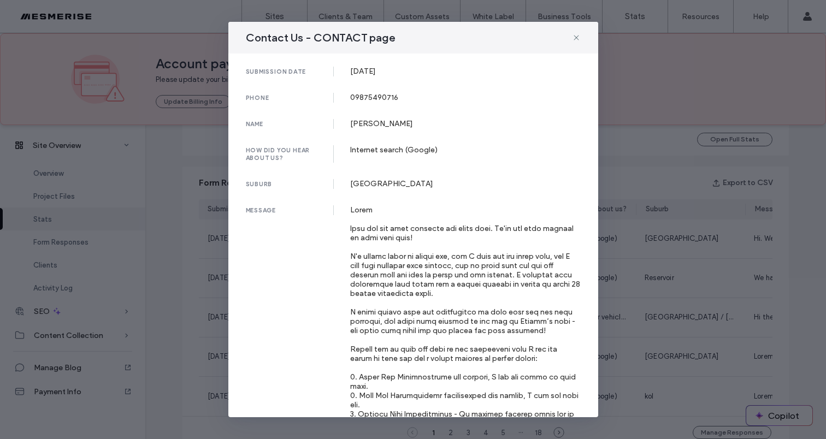
click at [665, 357] on div "Contact Us - CONTACT page submission date 08 Aug, 2025 phone 09875490716 name C…" at bounding box center [413, 219] width 826 height 439
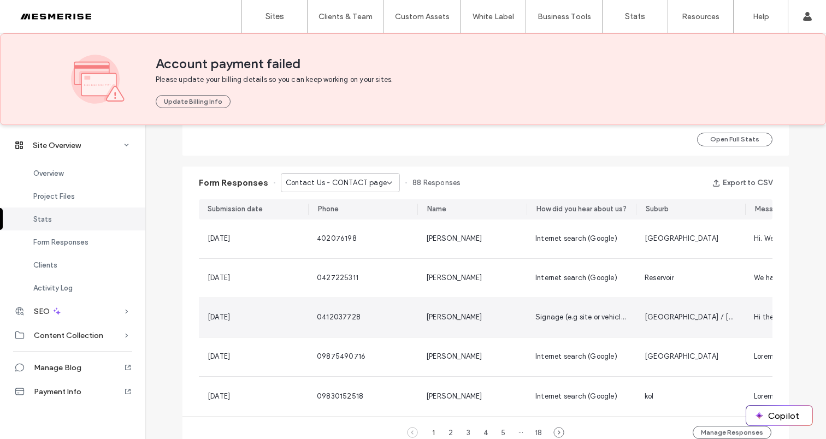
click at [620, 331] on div "Signage (e.g site or vehicle)" at bounding box center [581, 317] width 109 height 39
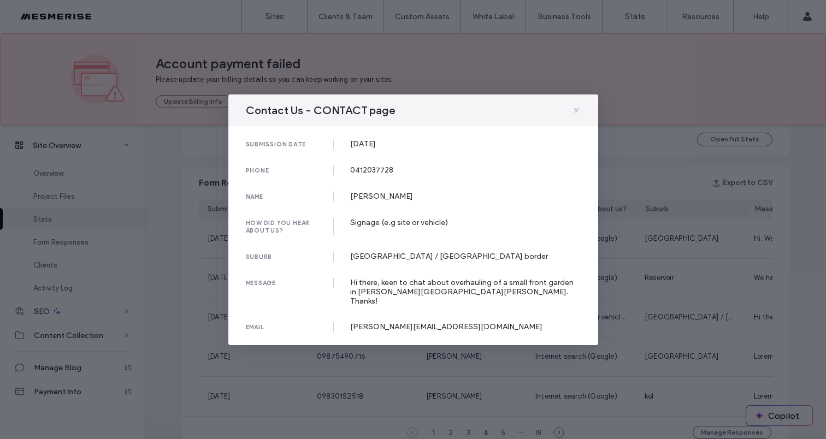
click at [577, 111] on icon at bounding box center [576, 110] width 9 height 9
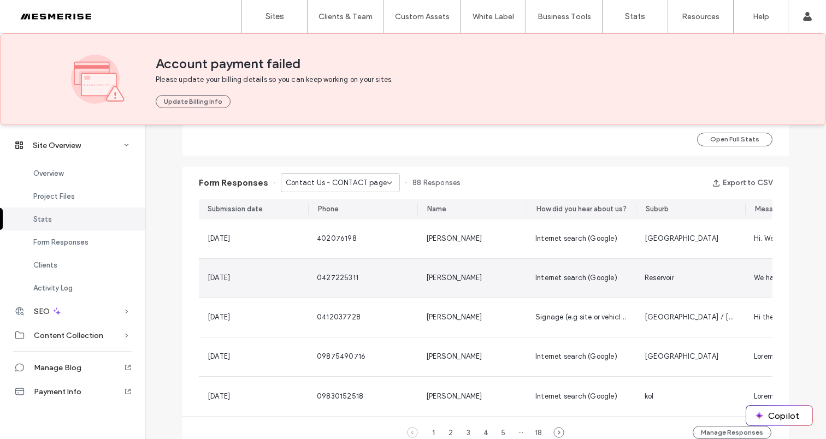
click at [579, 281] on span "Internet search (Google)" at bounding box center [576, 278] width 82 height 8
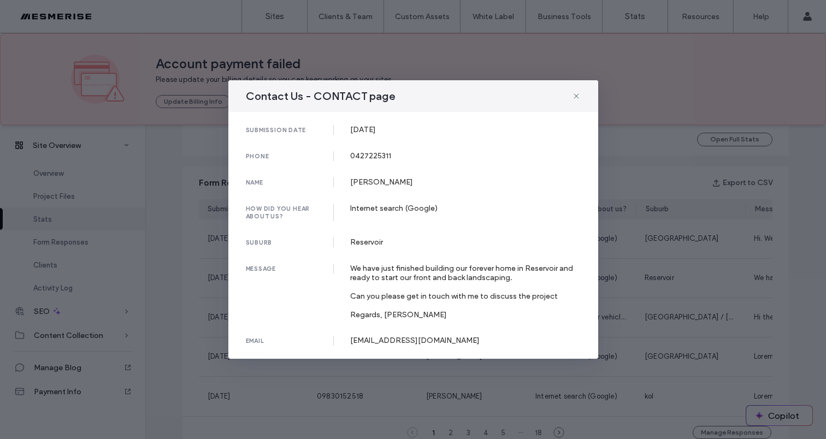
click at [580, 94] on div "Contact Us - CONTACT page" at bounding box center [413, 96] width 370 height 32
click at [578, 95] on icon at bounding box center [576, 96] width 9 height 9
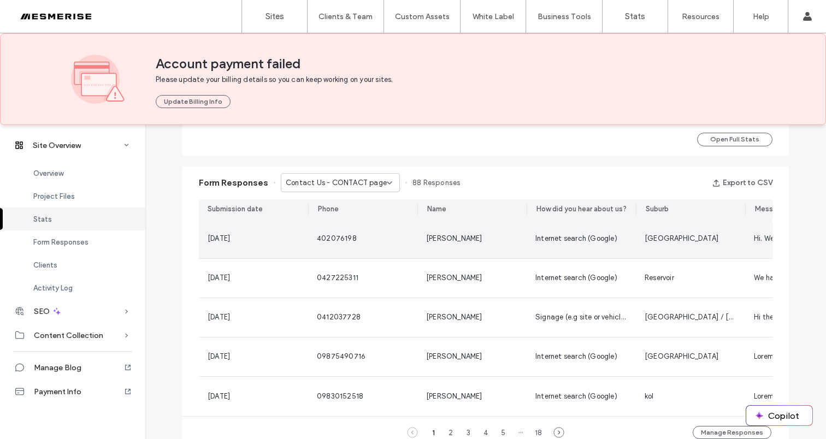
click at [502, 237] on div "Sally Richter" at bounding box center [472, 238] width 92 height 11
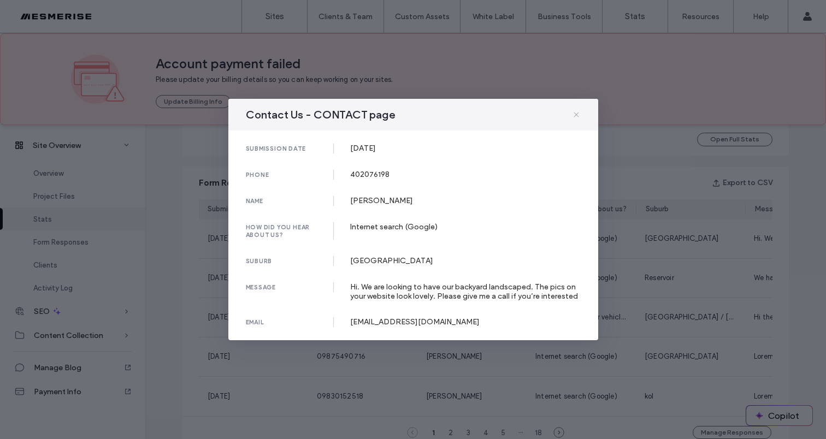
click at [577, 115] on icon at bounding box center [576, 114] width 9 height 9
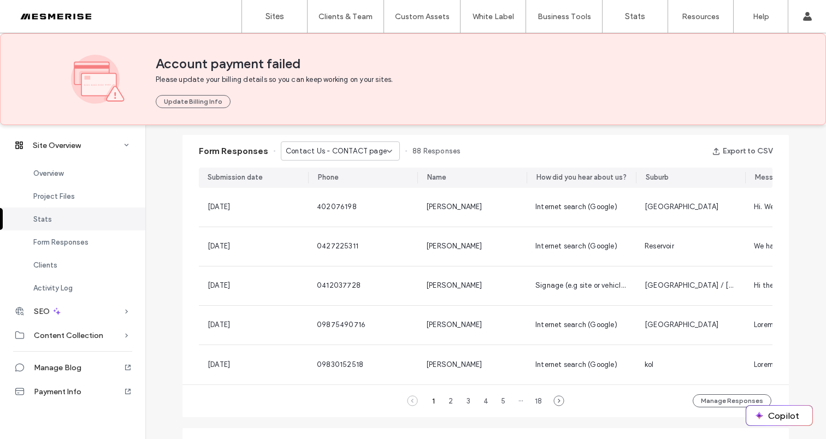
scroll to position [569, 0]
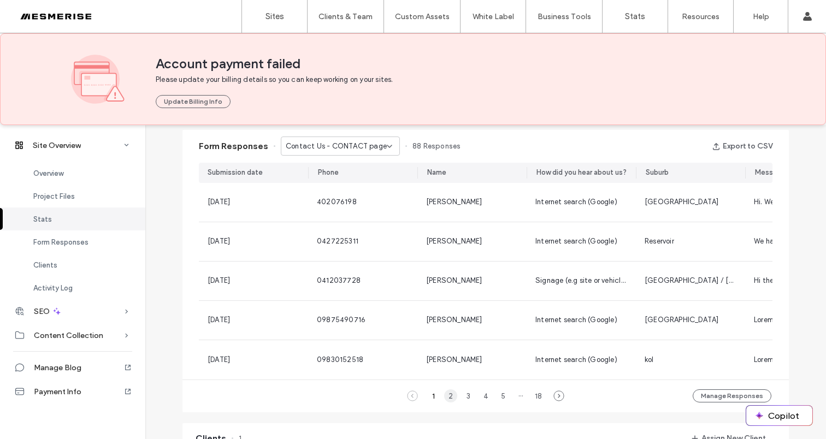
click at [446, 402] on div "2" at bounding box center [450, 395] width 13 height 13
click at [447, 401] on div "2" at bounding box center [450, 395] width 13 height 13
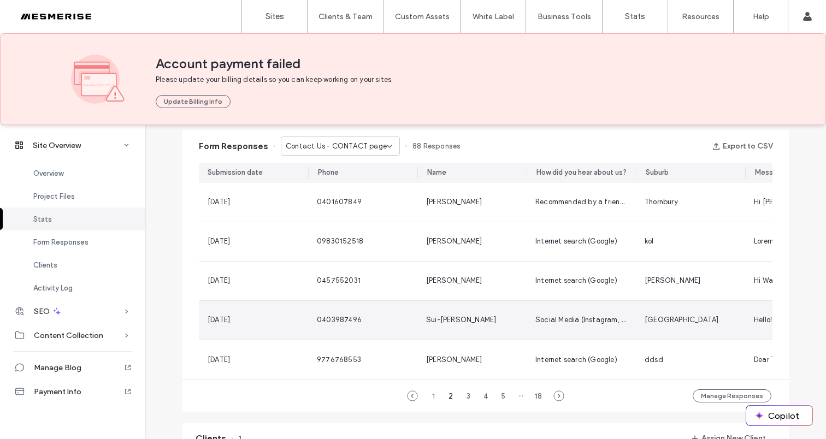
scroll to position [452, 0]
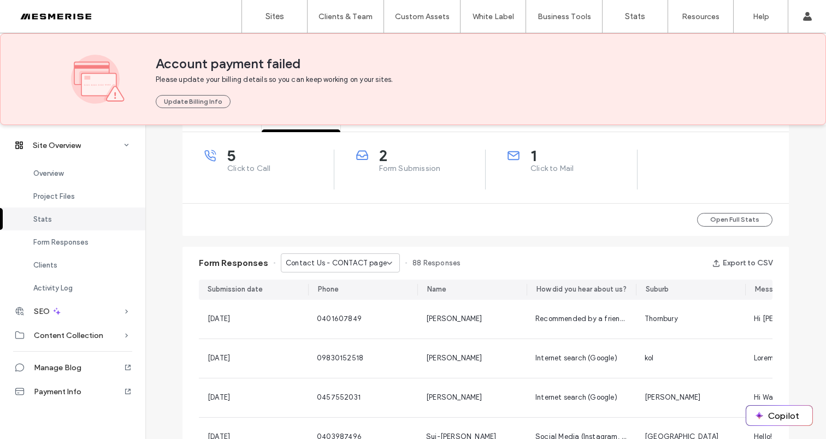
click at [338, 267] on span "Contact Us - CONTACT page" at bounding box center [336, 263] width 101 height 11
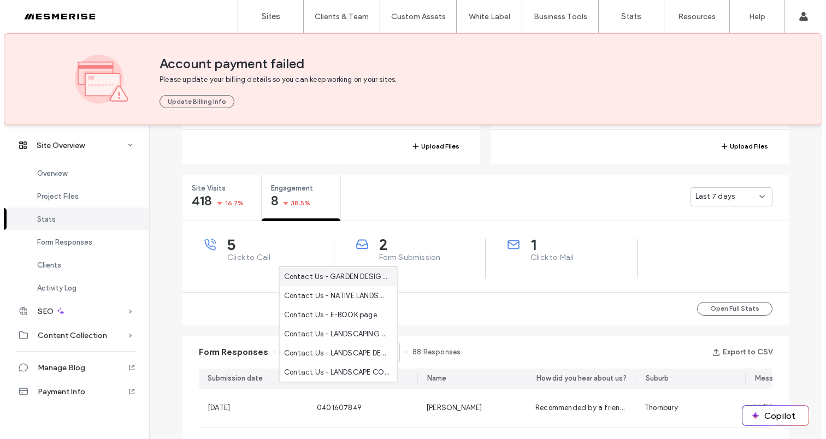
scroll to position [257, 0]
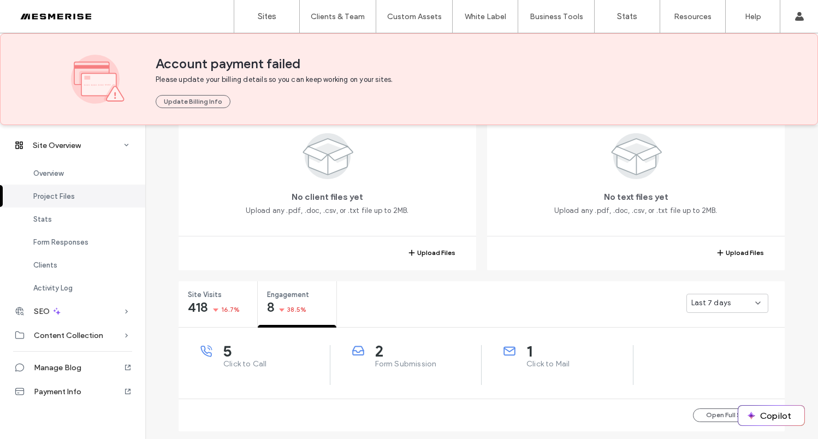
click at [742, 307] on div "Last 7 days" at bounding box center [723, 303] width 64 height 11
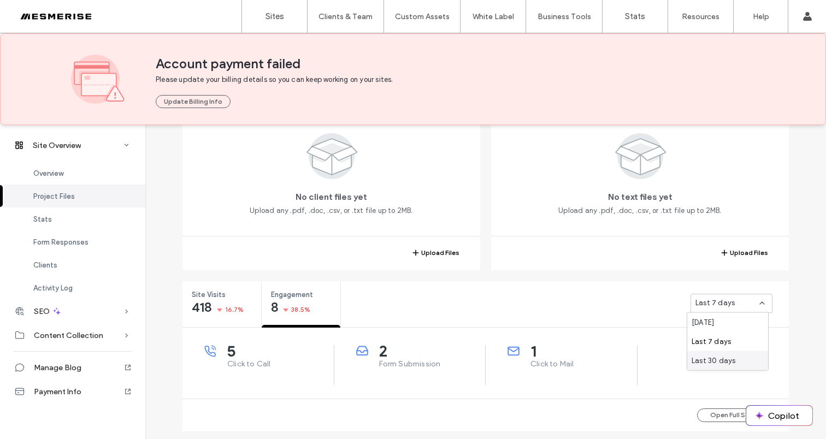
click at [723, 355] on span "Last 30 days" at bounding box center [713, 360] width 44 height 11
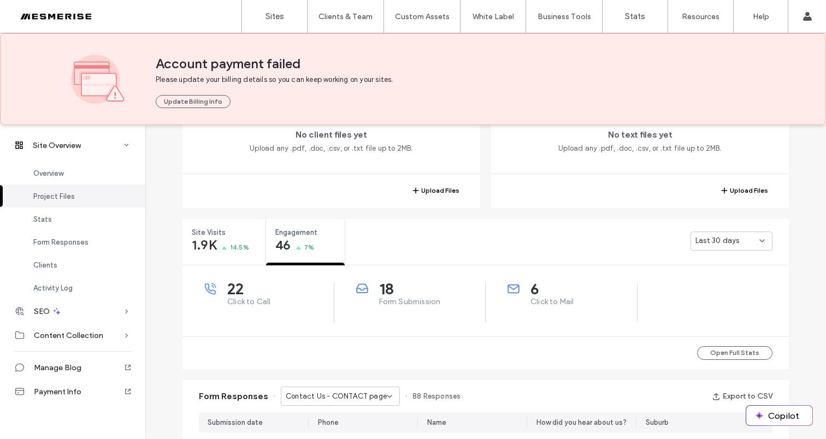
scroll to position [406, 0]
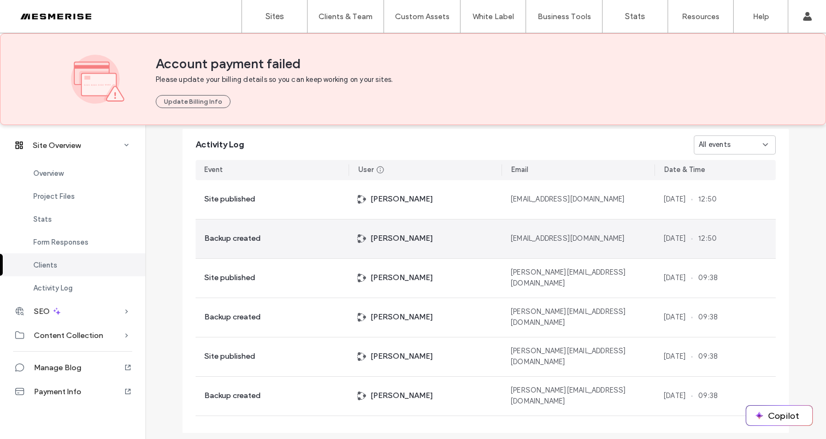
scroll to position [1031, 0]
